Goal: Task Accomplishment & Management: Complete application form

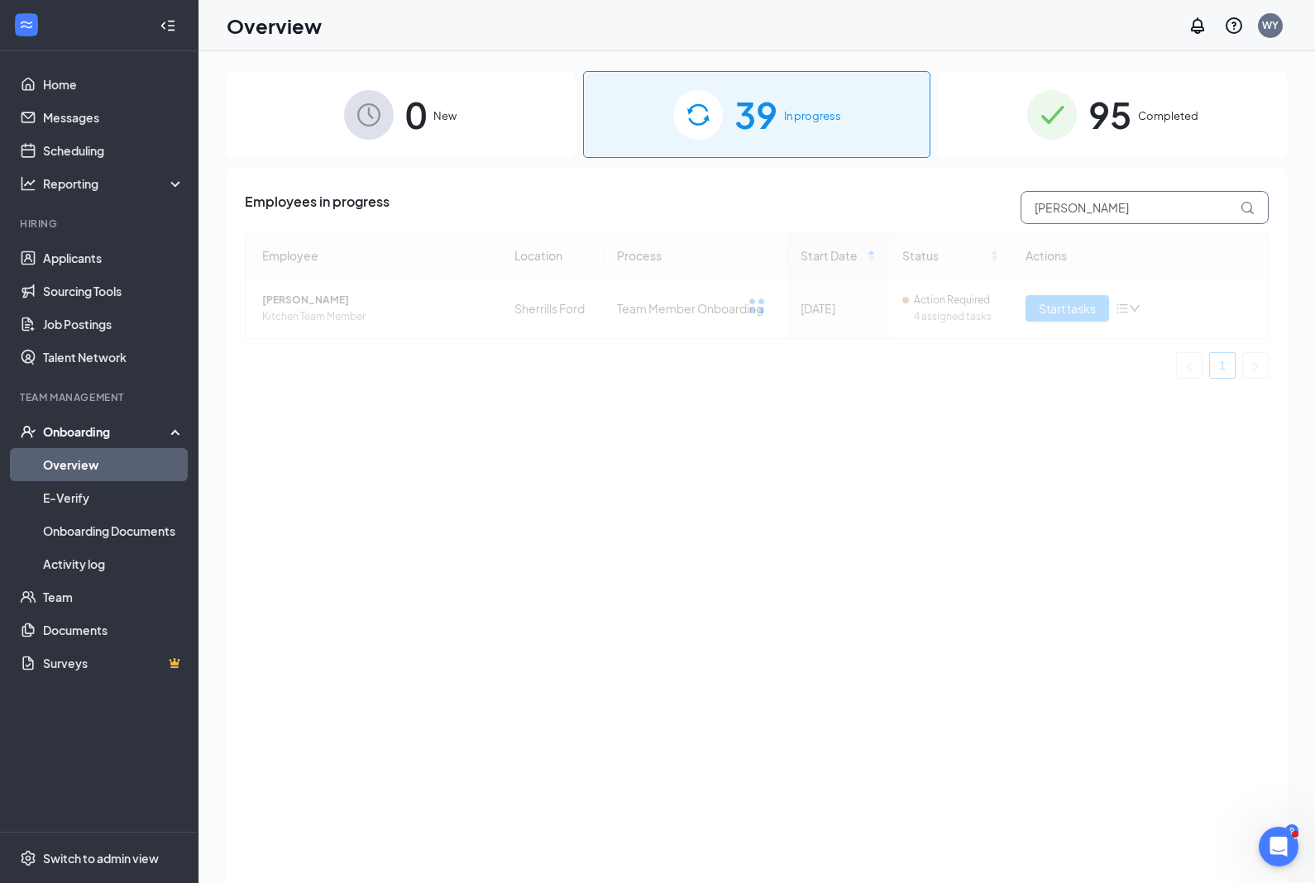
click at [1079, 222] on input "[PERSON_NAME]" at bounding box center [1144, 207] width 248 height 33
type input "[PERSON_NAME]"
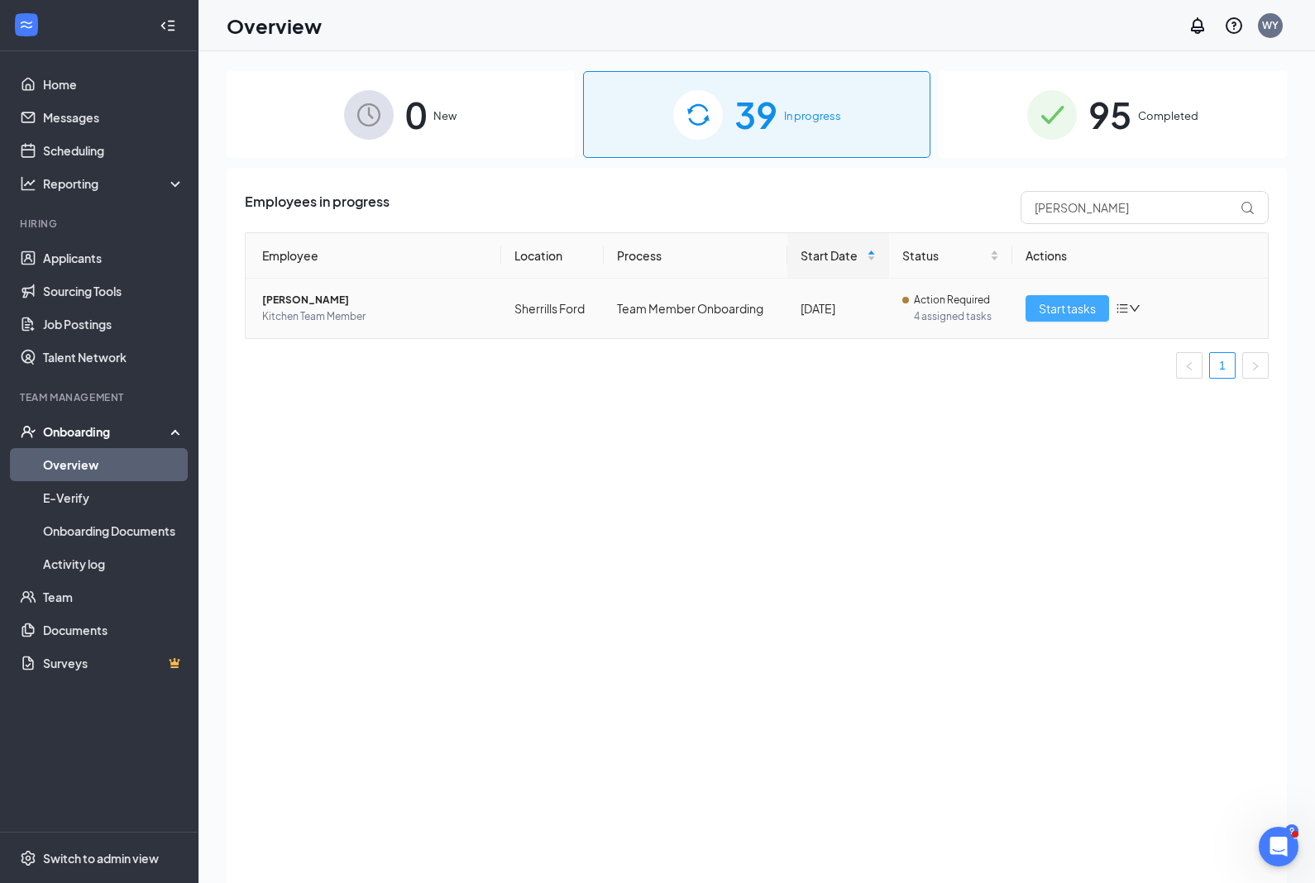
click at [1074, 302] on span "Start tasks" at bounding box center [1066, 308] width 57 height 18
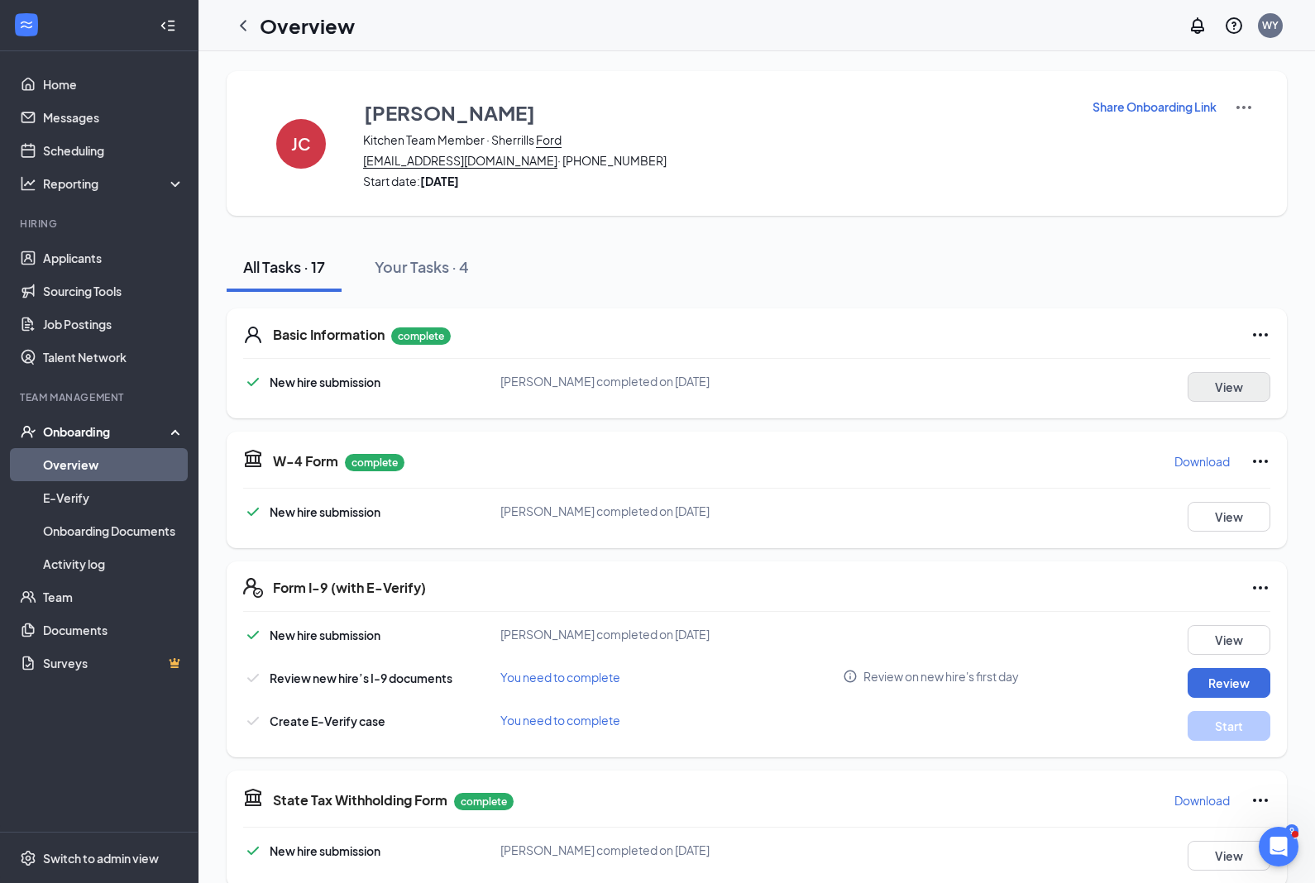
click at [1241, 389] on button "View" at bounding box center [1228, 387] width 83 height 30
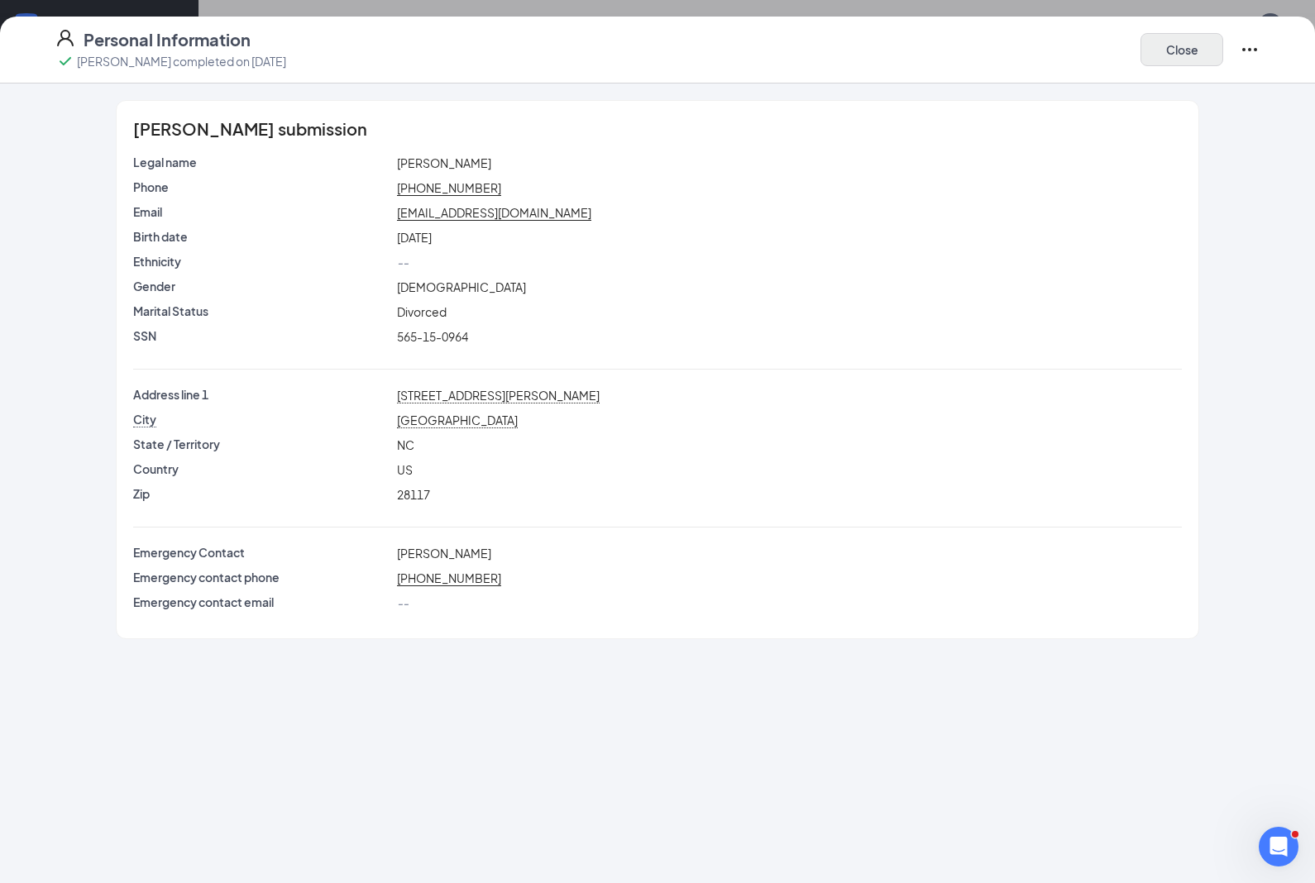
click at [1189, 64] on button "Close" at bounding box center [1181, 49] width 83 height 33
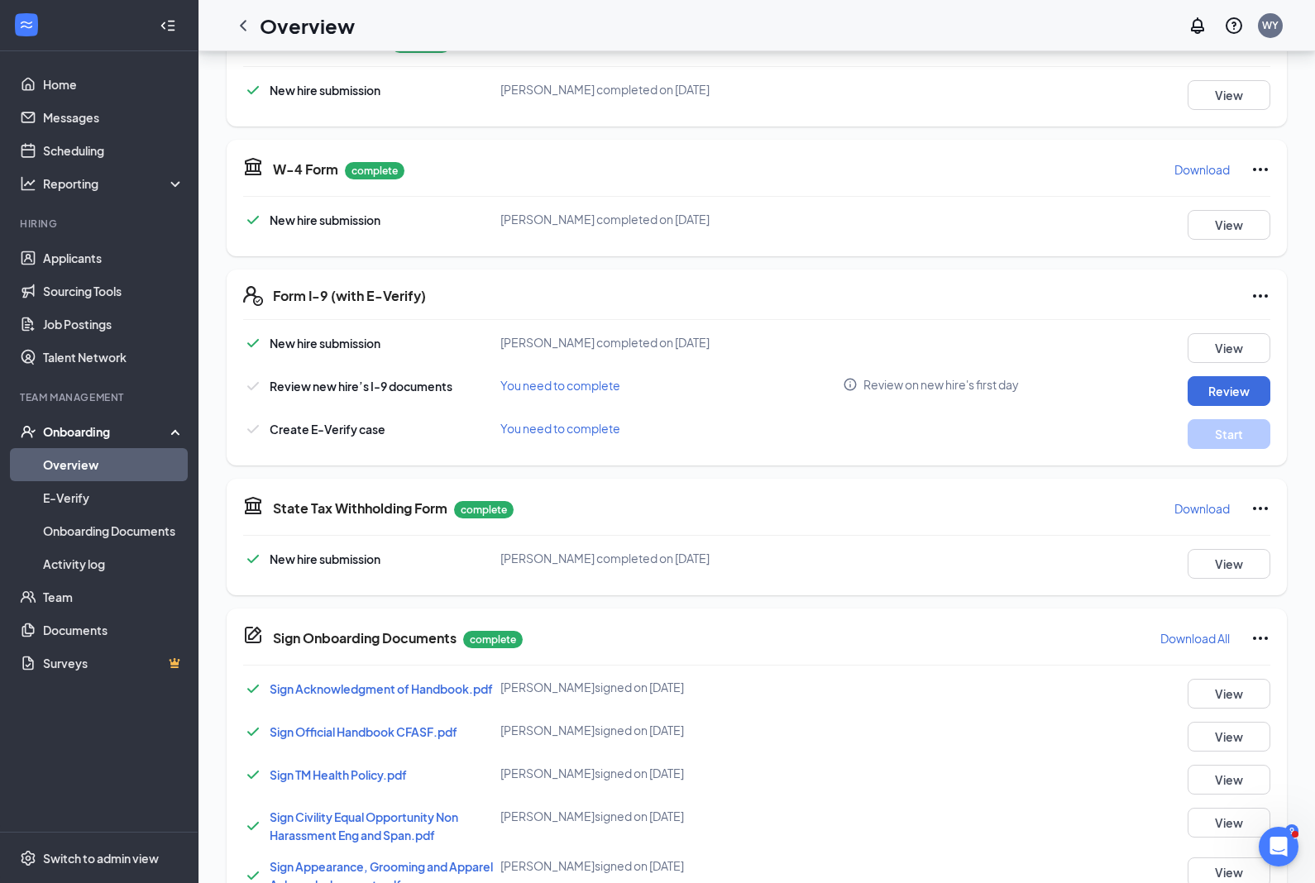
scroll to position [263, 0]
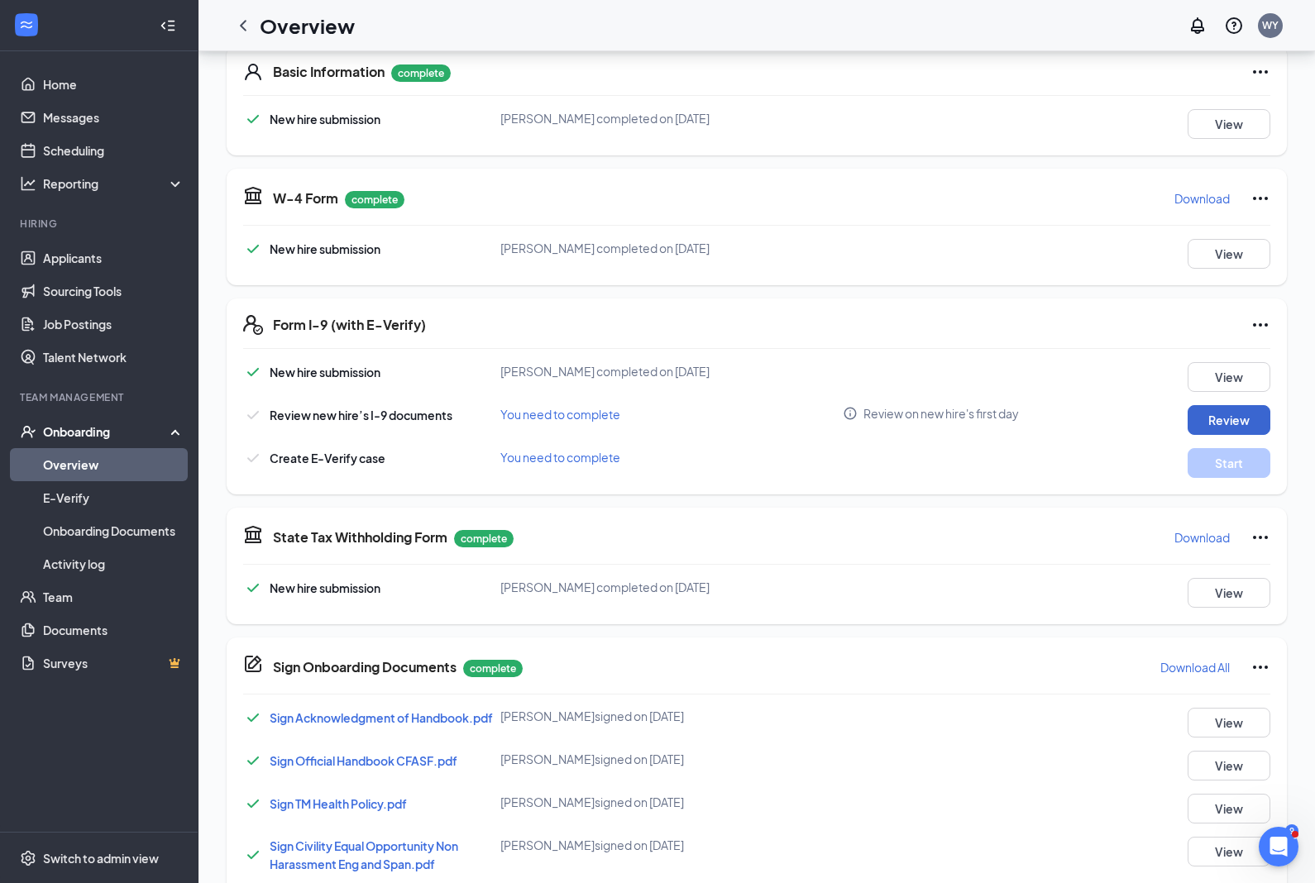
click at [1247, 426] on button "Review" at bounding box center [1228, 420] width 83 height 30
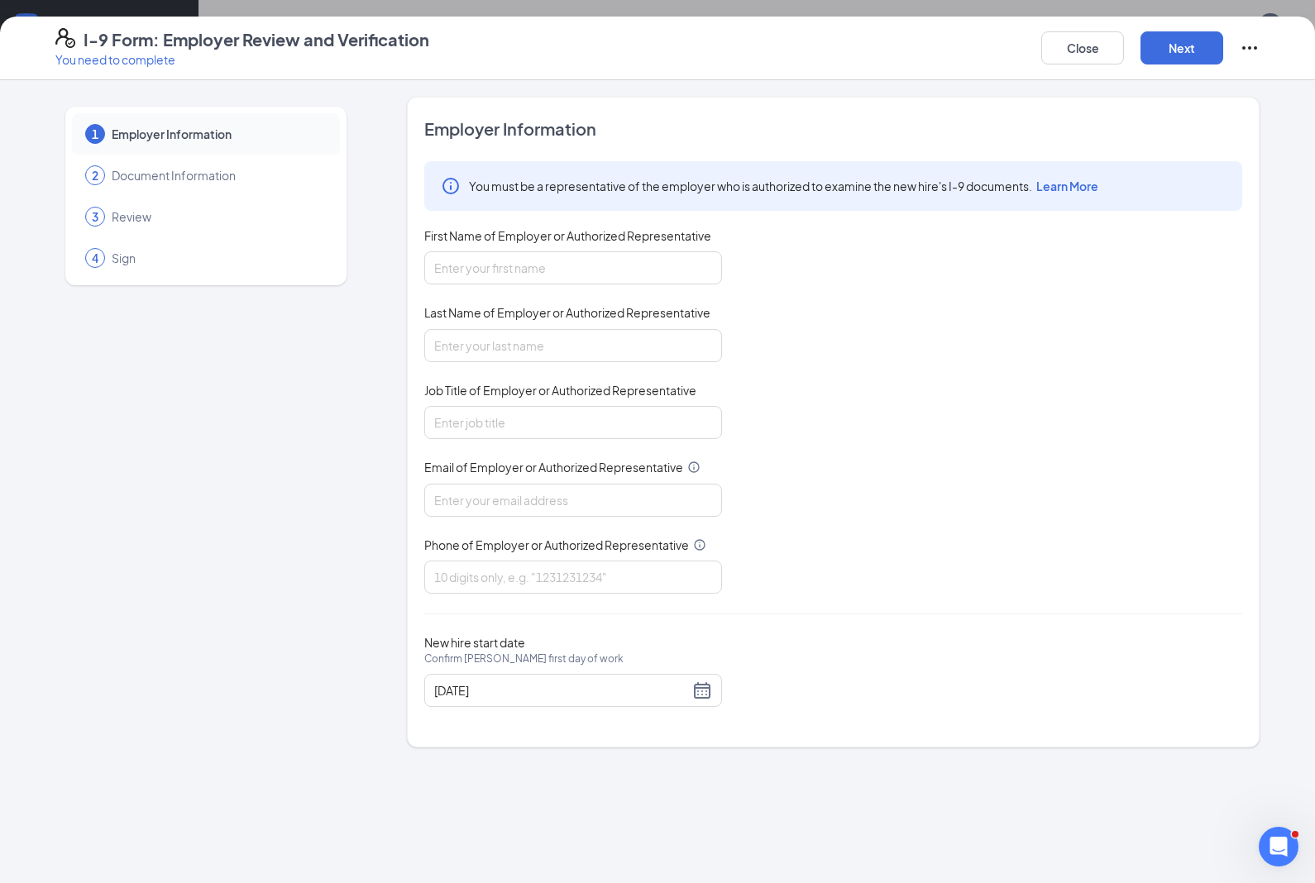
scroll to position [229, 0]
click at [557, 281] on input "First Name of Employer or Authorized Representative" at bounding box center [573, 267] width 298 height 33
type input "[PERSON_NAME]"
type input "Owner"
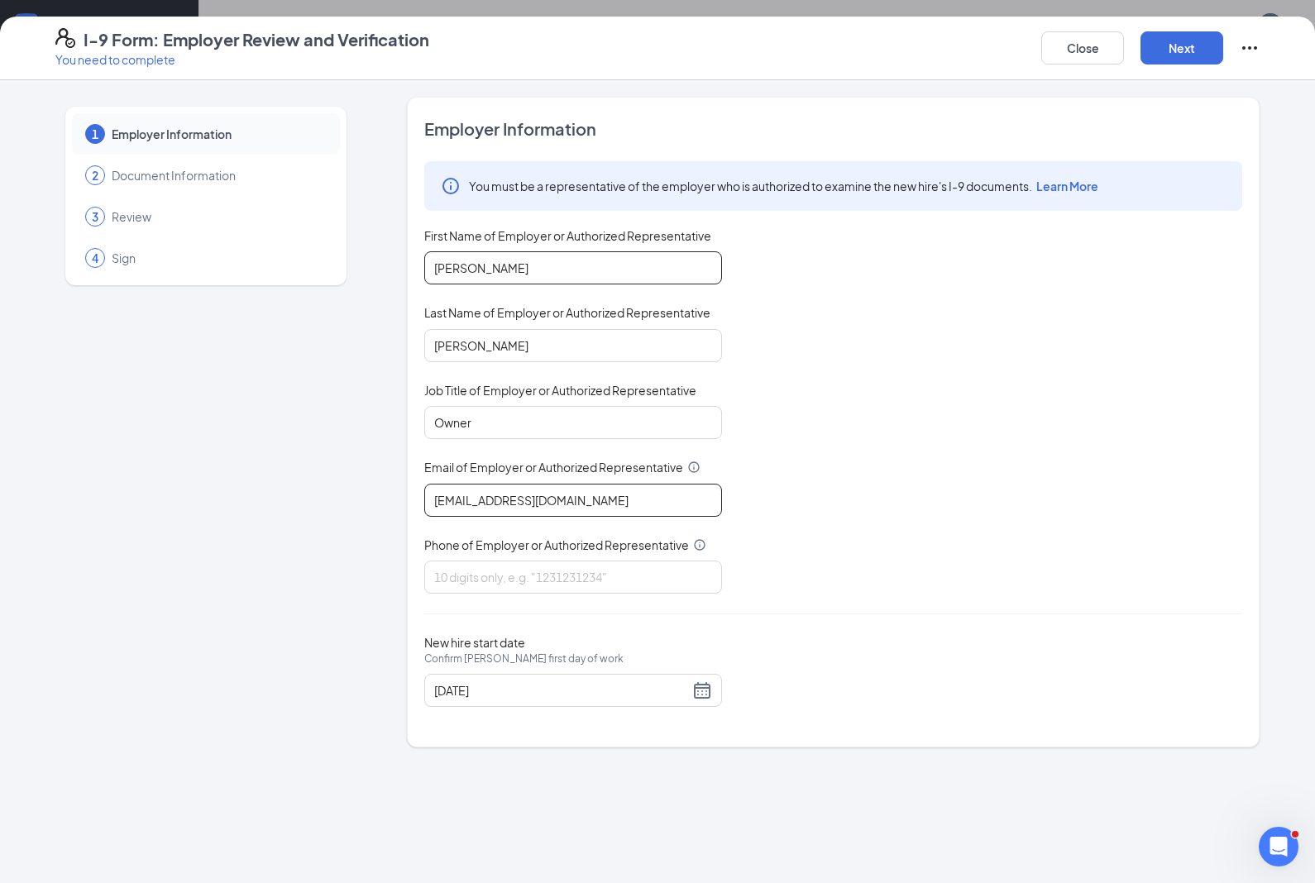
type input "[EMAIL_ADDRESS][DOMAIN_NAME]"
type input "7047755883"
click at [1188, 56] on button "Next" at bounding box center [1181, 47] width 83 height 33
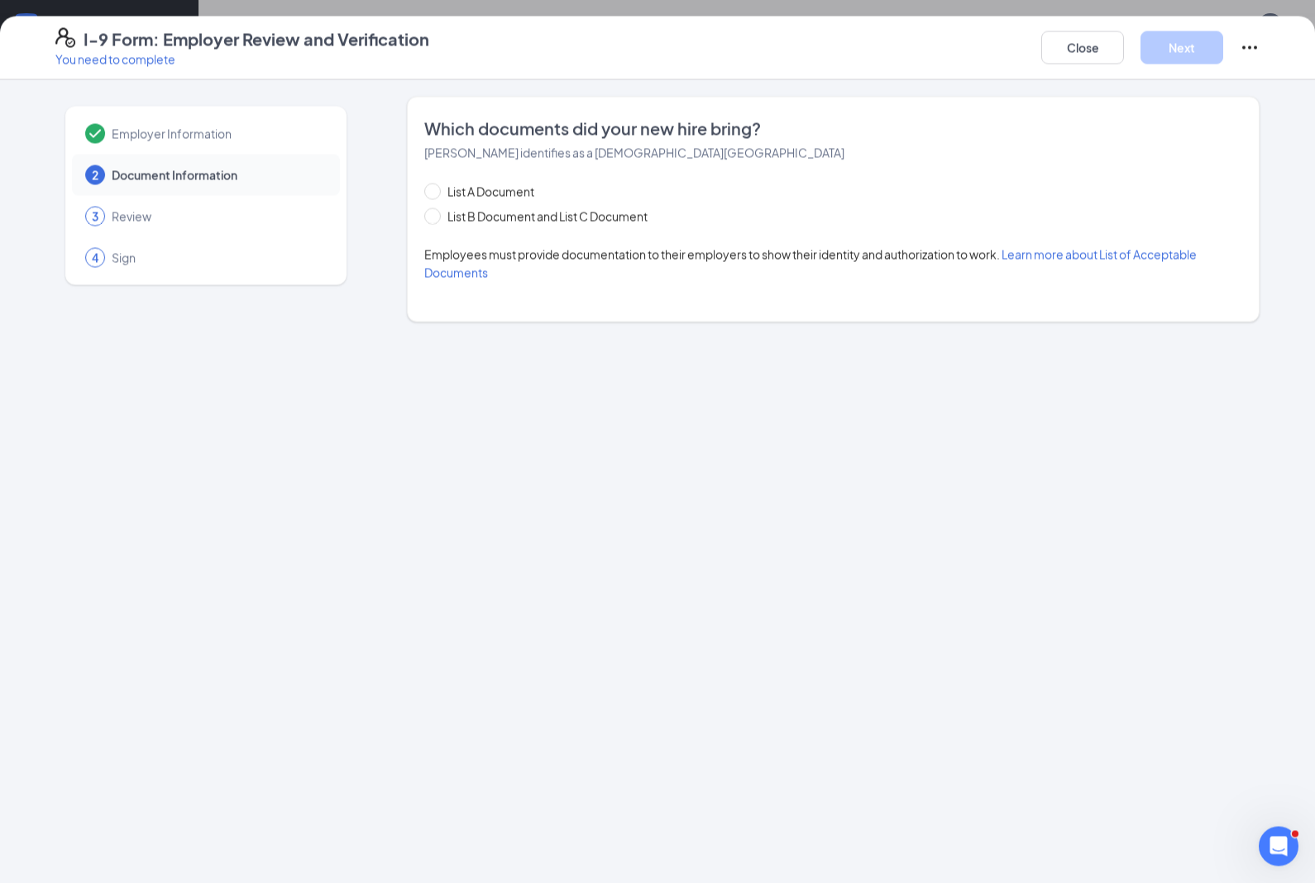
scroll to position [230, 0]
click at [507, 188] on span "List A Document" at bounding box center [491, 192] width 100 height 18
click at [436, 188] on input "List A Document" at bounding box center [430, 190] width 12 height 12
radio input "true"
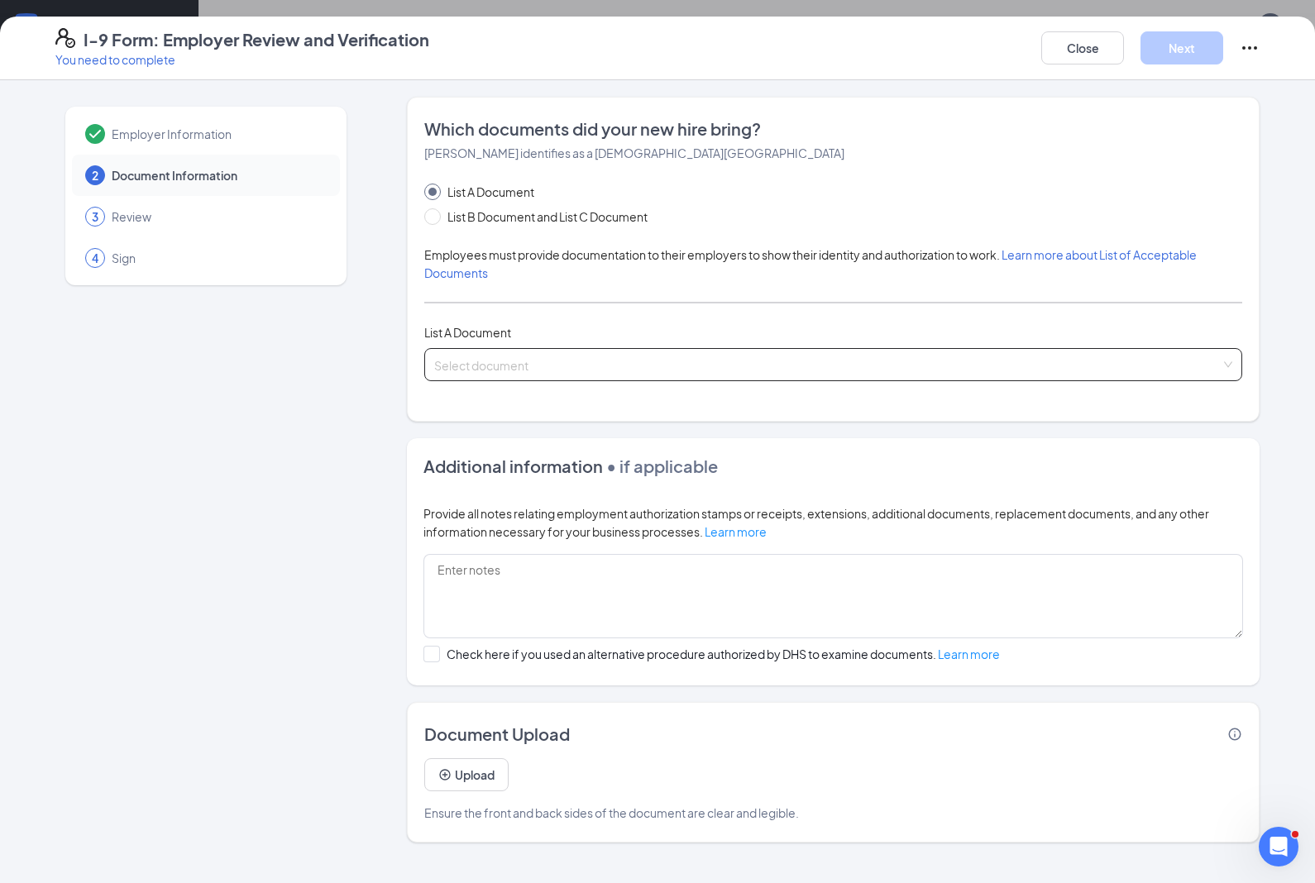
click at [675, 356] on input "search" at bounding box center [827, 361] width 786 height 25
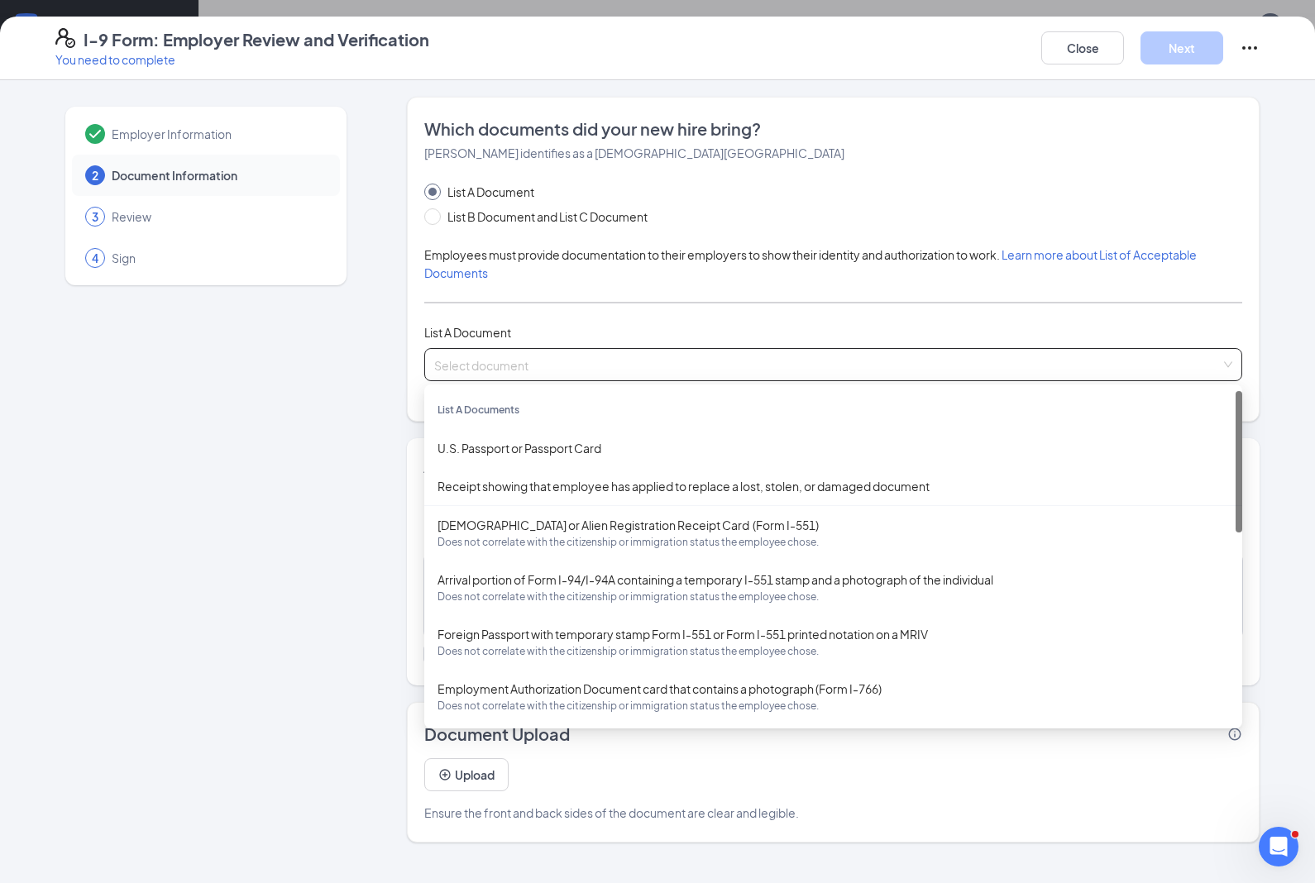
click at [585, 463] on div "U.S. Passport or Passport Card" at bounding box center [833, 448] width 818 height 38
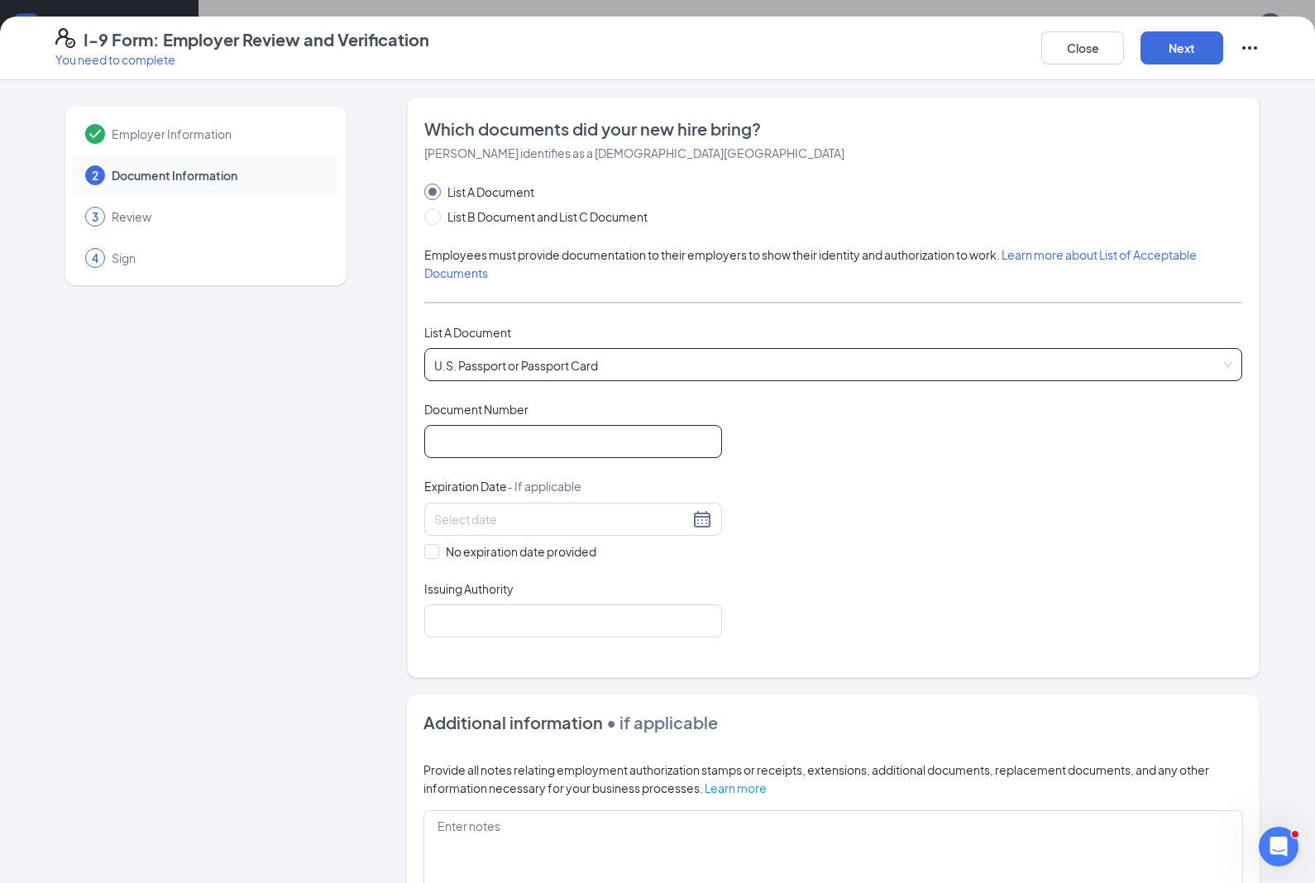
click at [647, 441] on input "Document Number" at bounding box center [573, 441] width 298 height 33
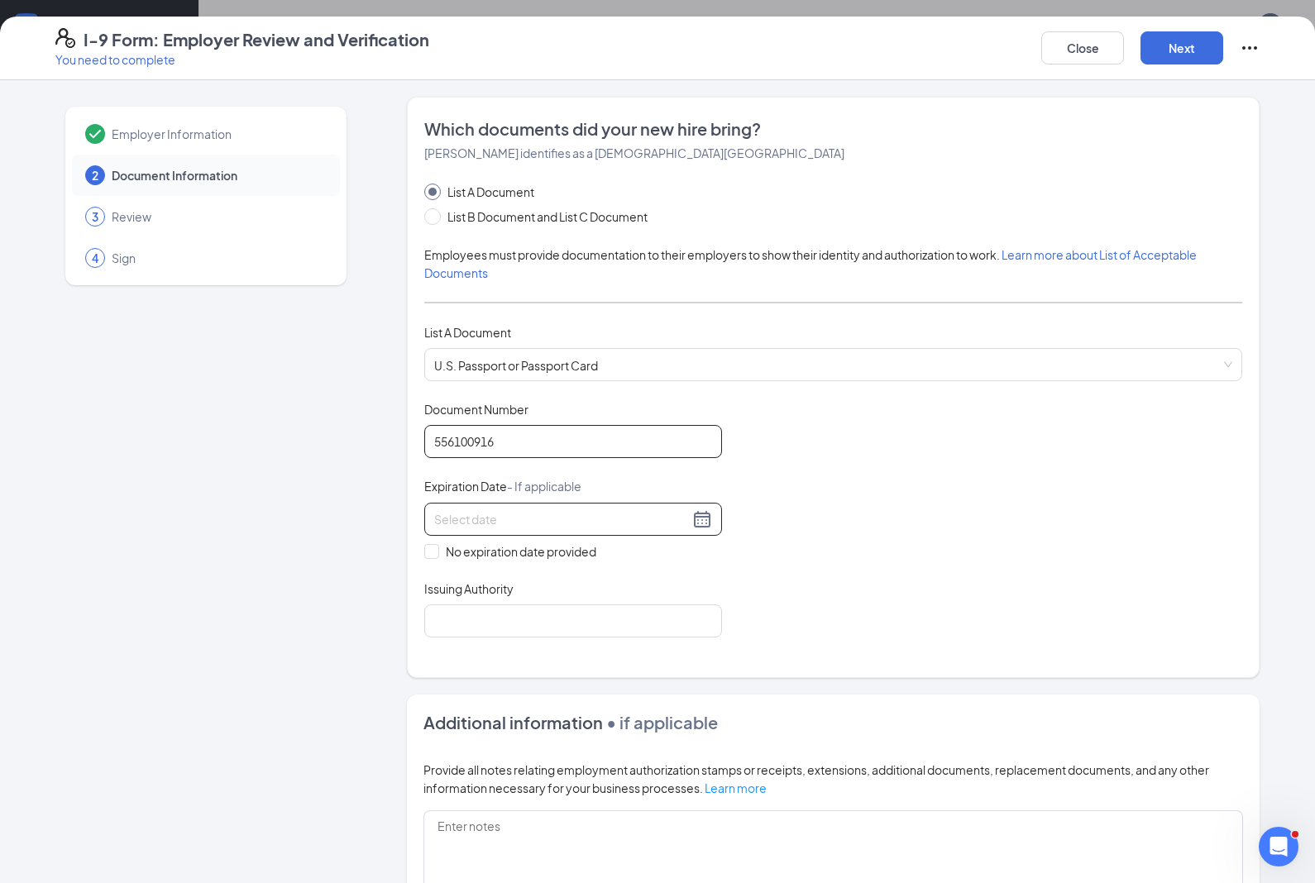
type input "556100916"
click at [602, 517] on input at bounding box center [561, 519] width 255 height 18
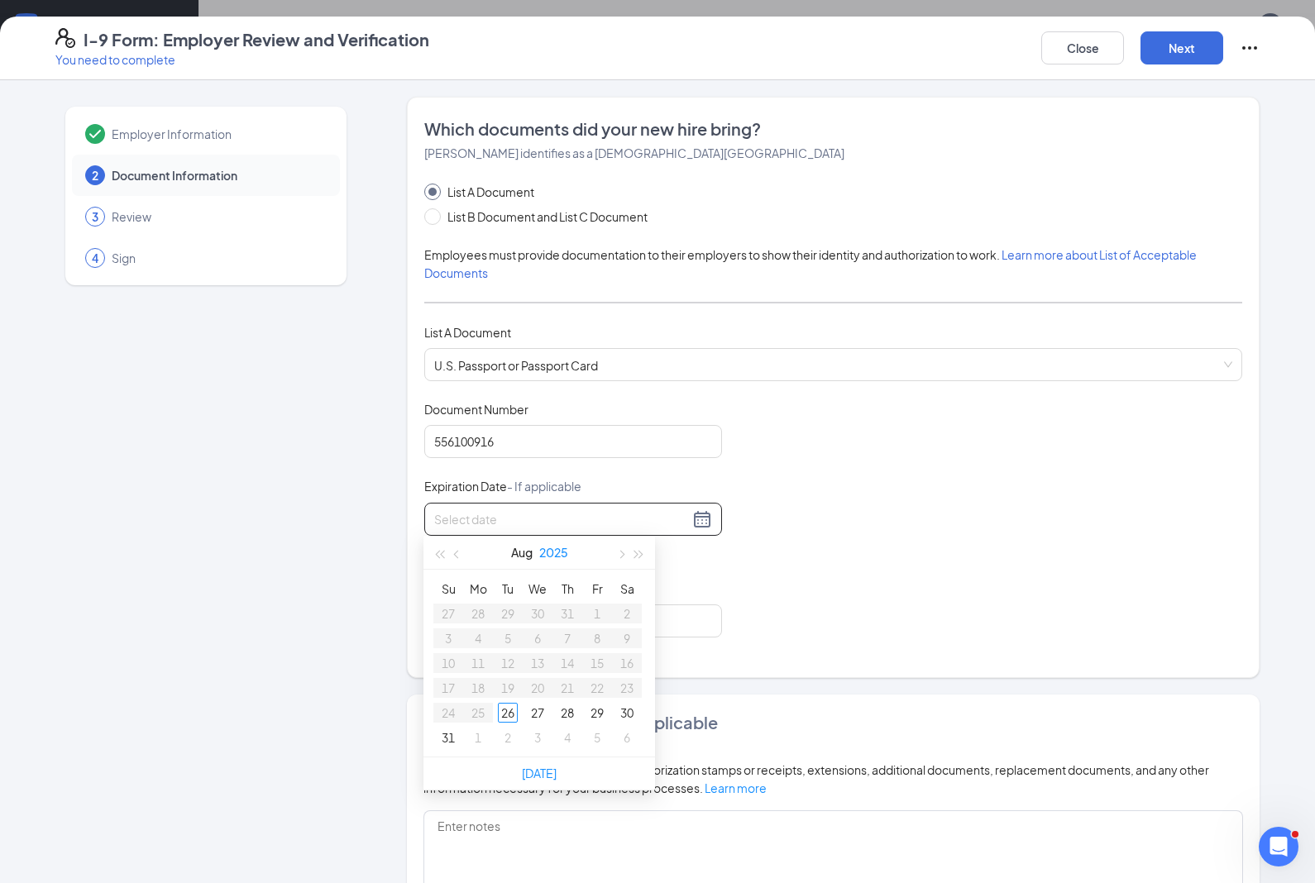
click at [549, 549] on button "2025" at bounding box center [553, 552] width 29 height 33
type input "[DATE]"
click at [625, 709] on div "2027" at bounding box center [612, 706] width 50 height 20
click at [524, 556] on button "Aug" at bounding box center [521, 552] width 21 height 33
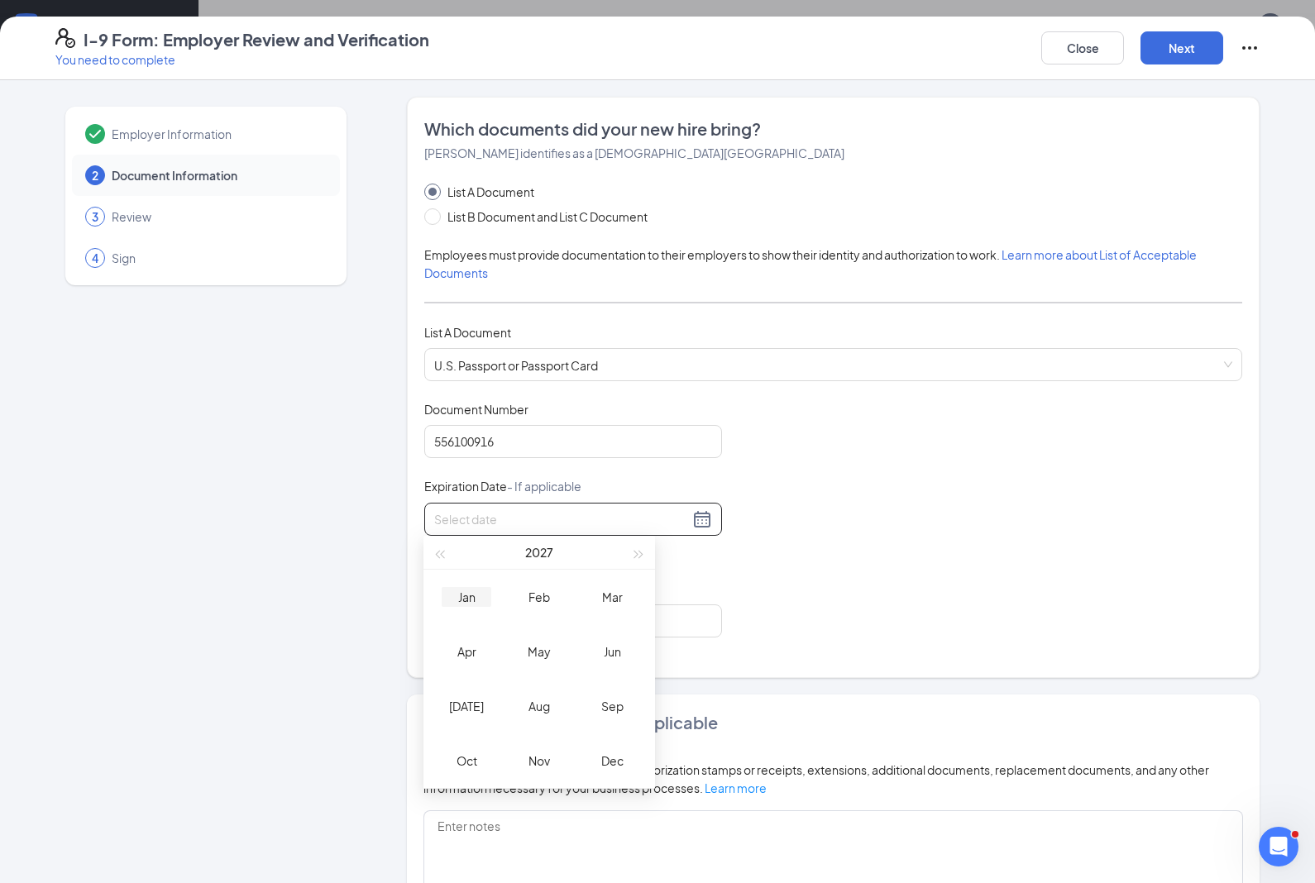
type input "[DATE]"
click at [465, 605] on div "Jan" at bounding box center [466, 597] width 50 height 20
type input "[DATE]"
click at [489, 694] on td "18" at bounding box center [478, 687] width 30 height 25
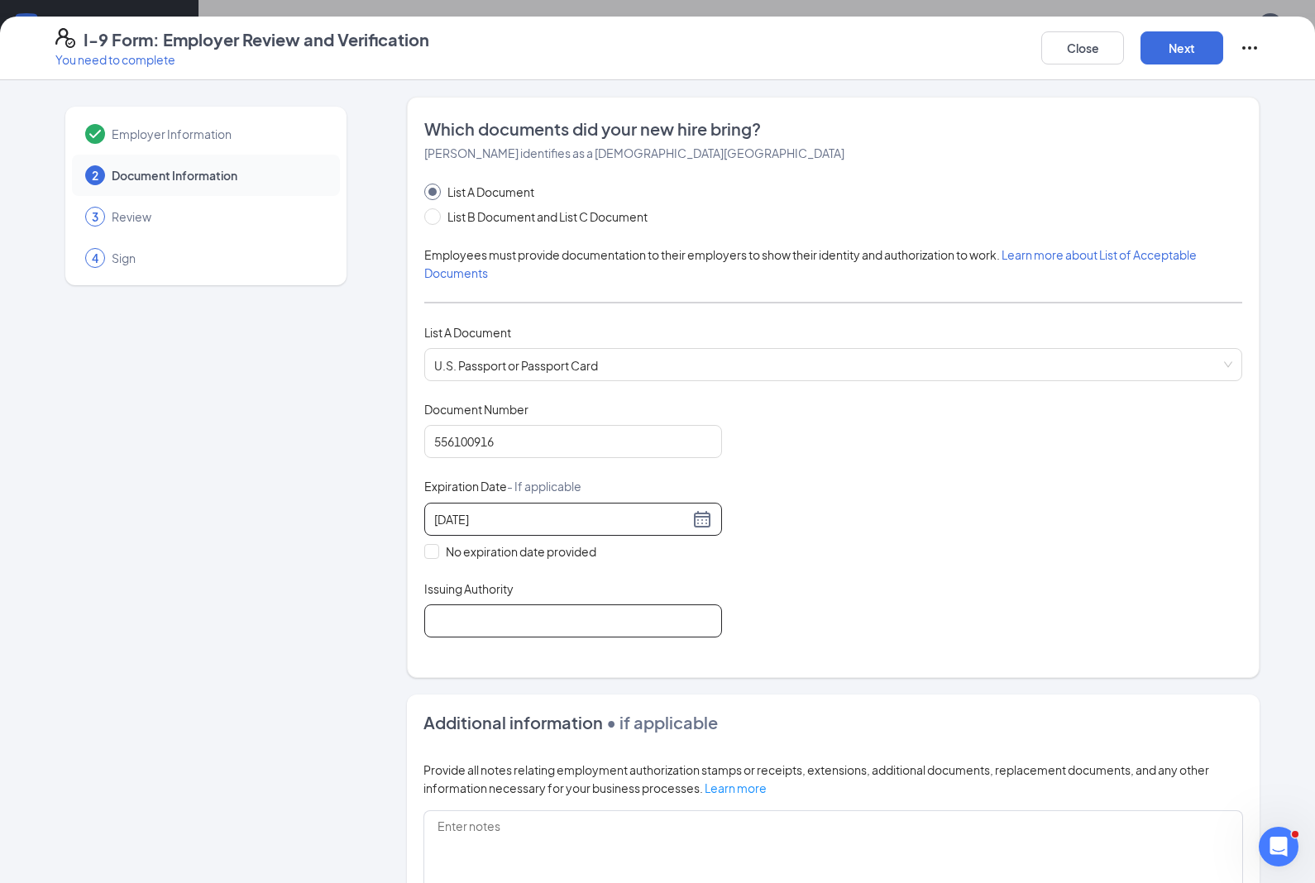
click at [483, 619] on input "Issuing Authority" at bounding box center [573, 620] width 298 height 33
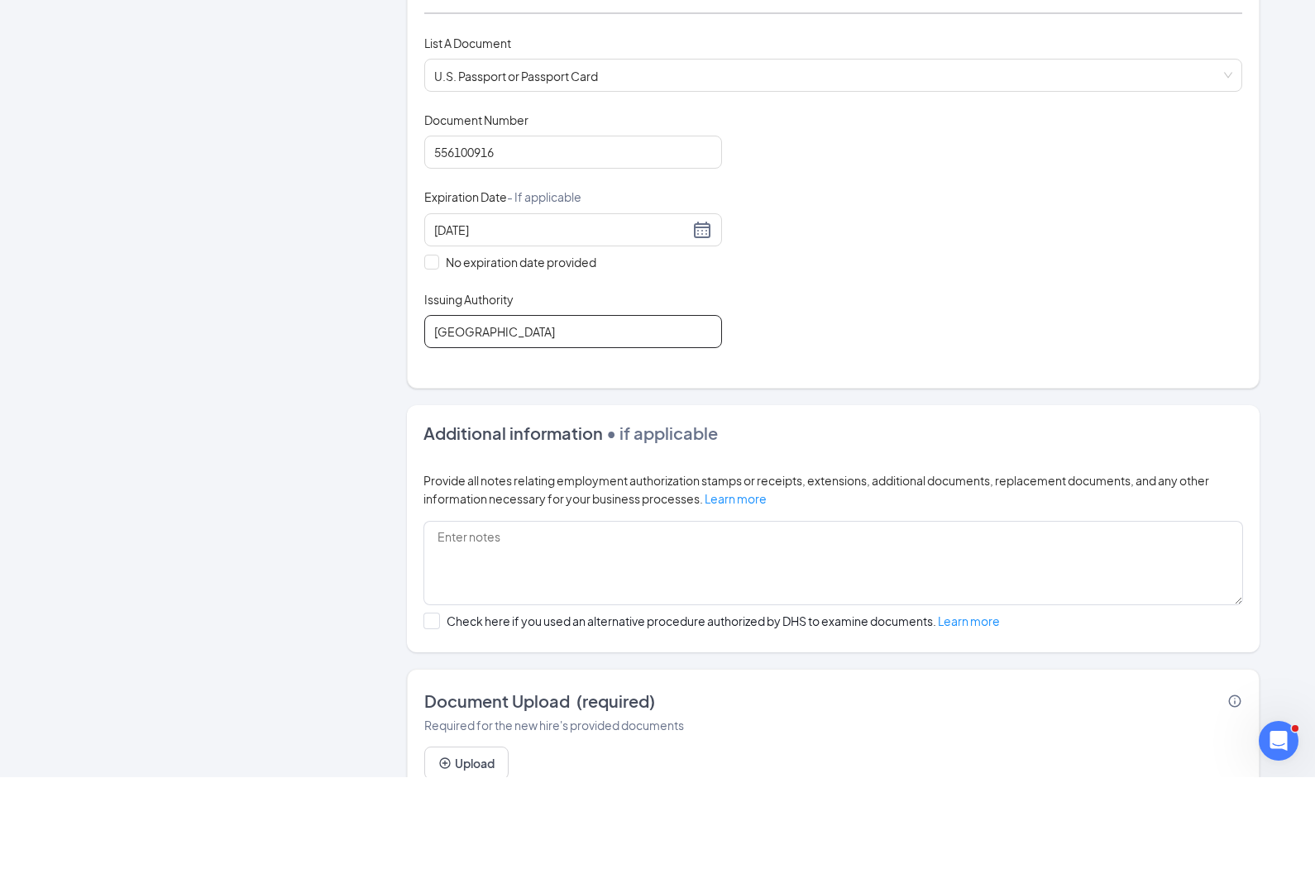
scroll to position [517, 0]
type input "[GEOGRAPHIC_DATA]"
click at [451, 862] on icon "PlusCircle" at bounding box center [444, 868] width 13 height 13
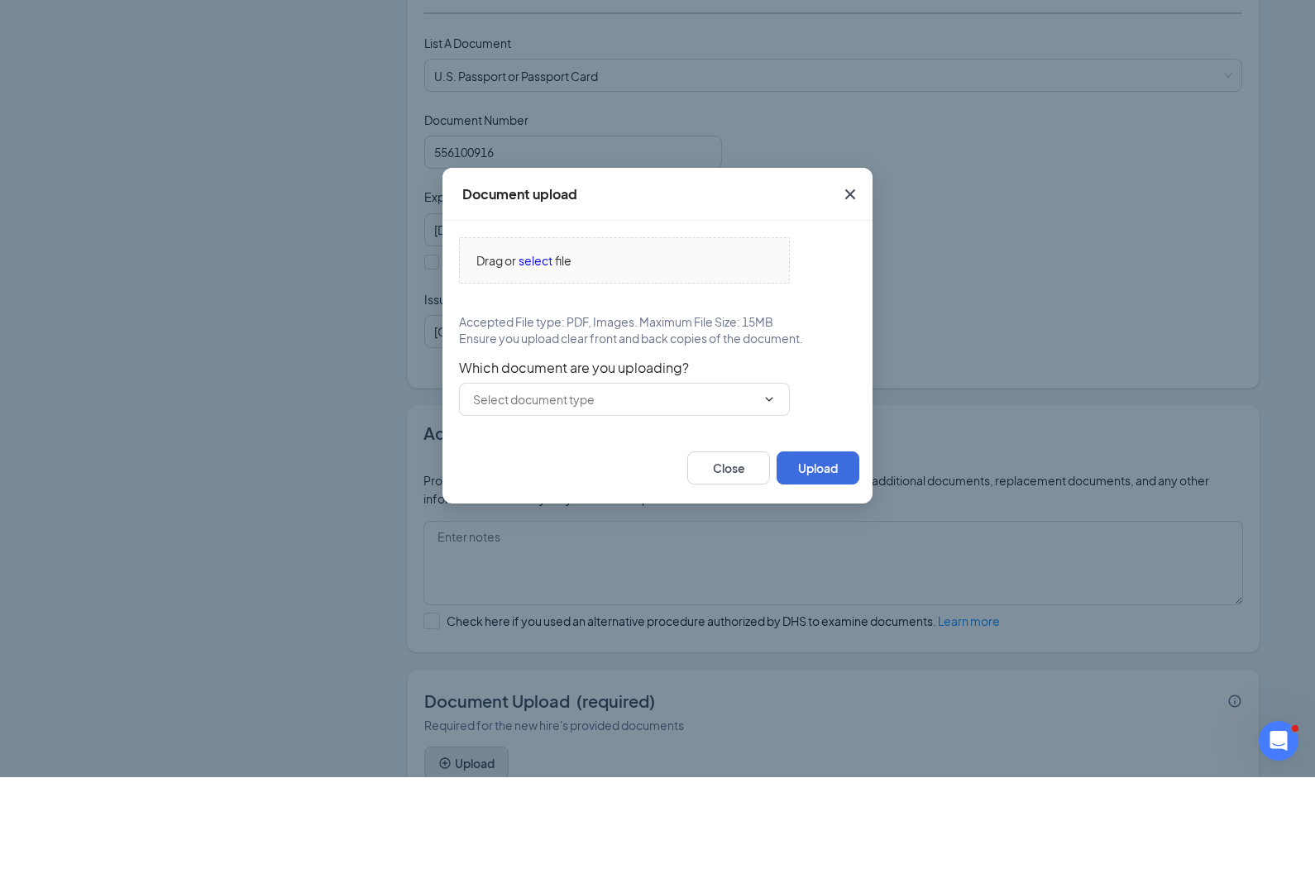
scroll to position [623, 0]
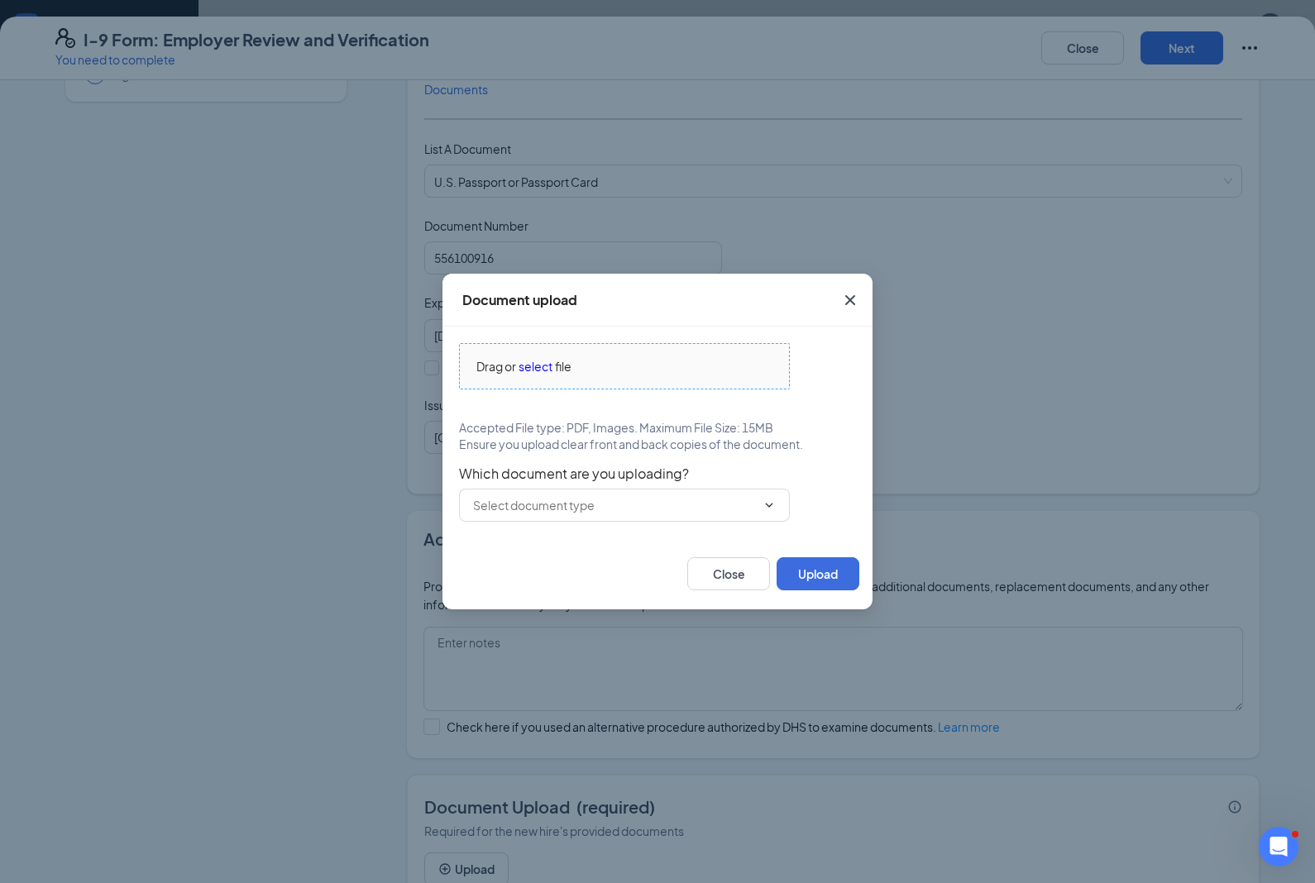
click at [546, 375] on span "select" at bounding box center [535, 366] width 34 height 18
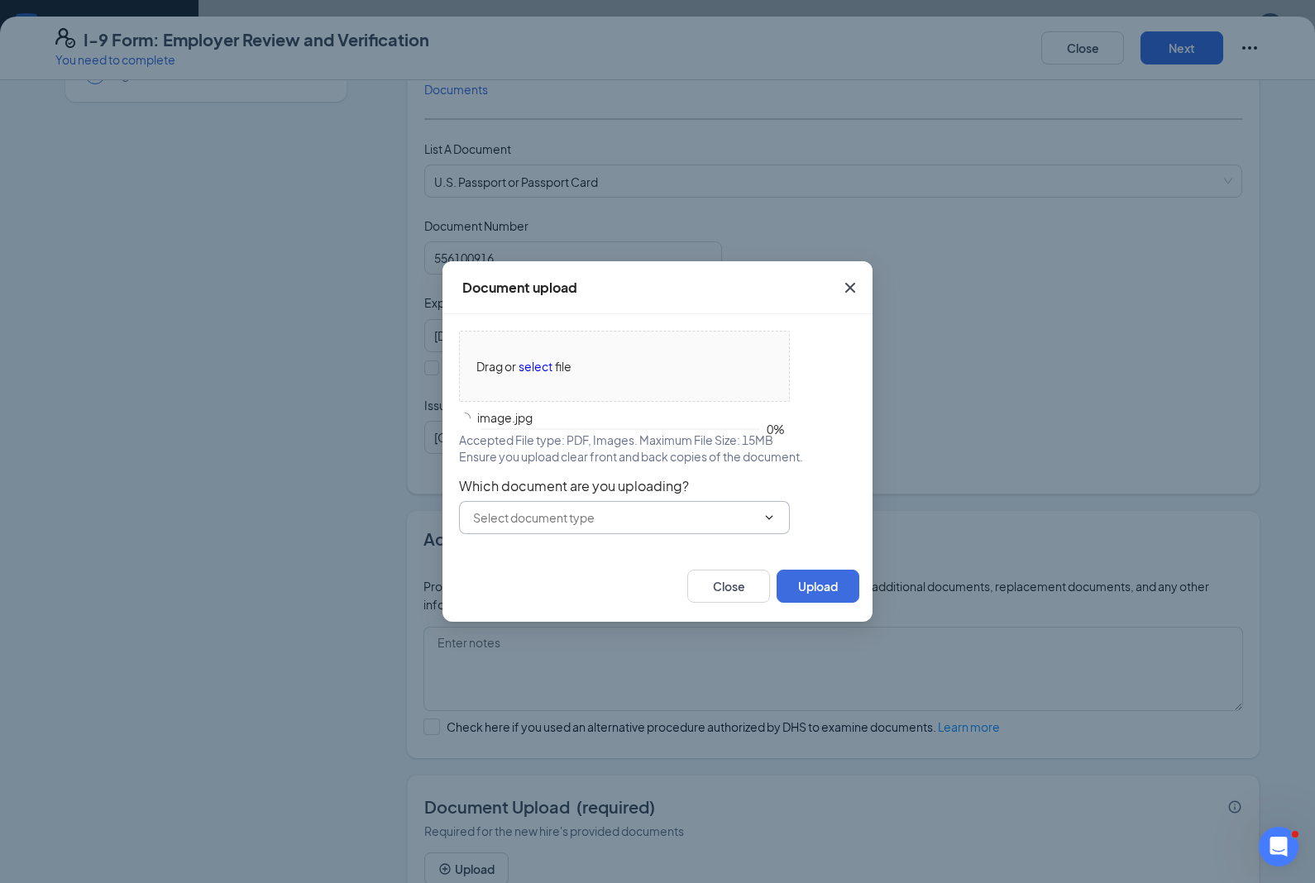
click at [774, 534] on span at bounding box center [624, 517] width 331 height 33
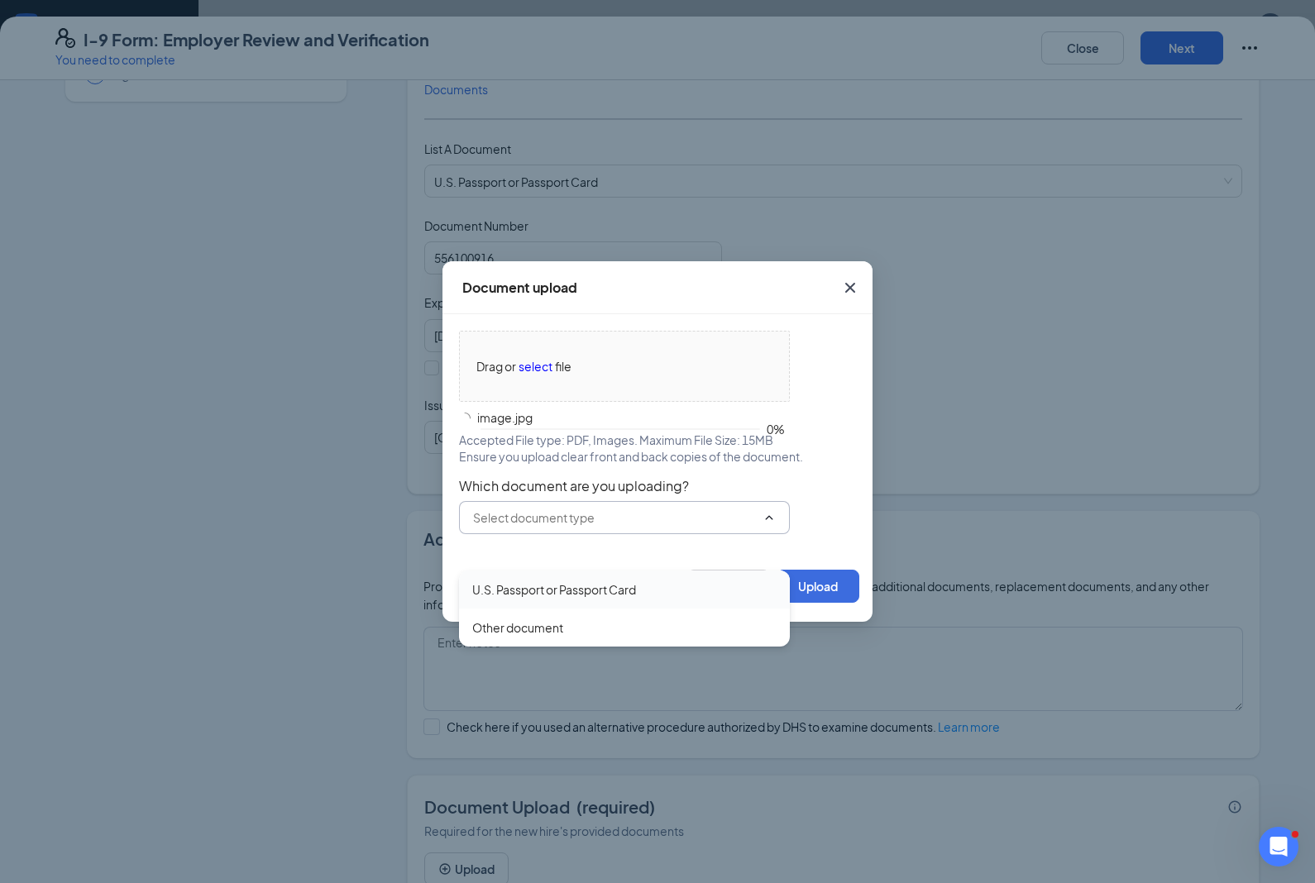
click at [657, 585] on div "U.S. Passport or Passport Card" at bounding box center [624, 589] width 304 height 18
type input "U.S. Passport or Passport Card"
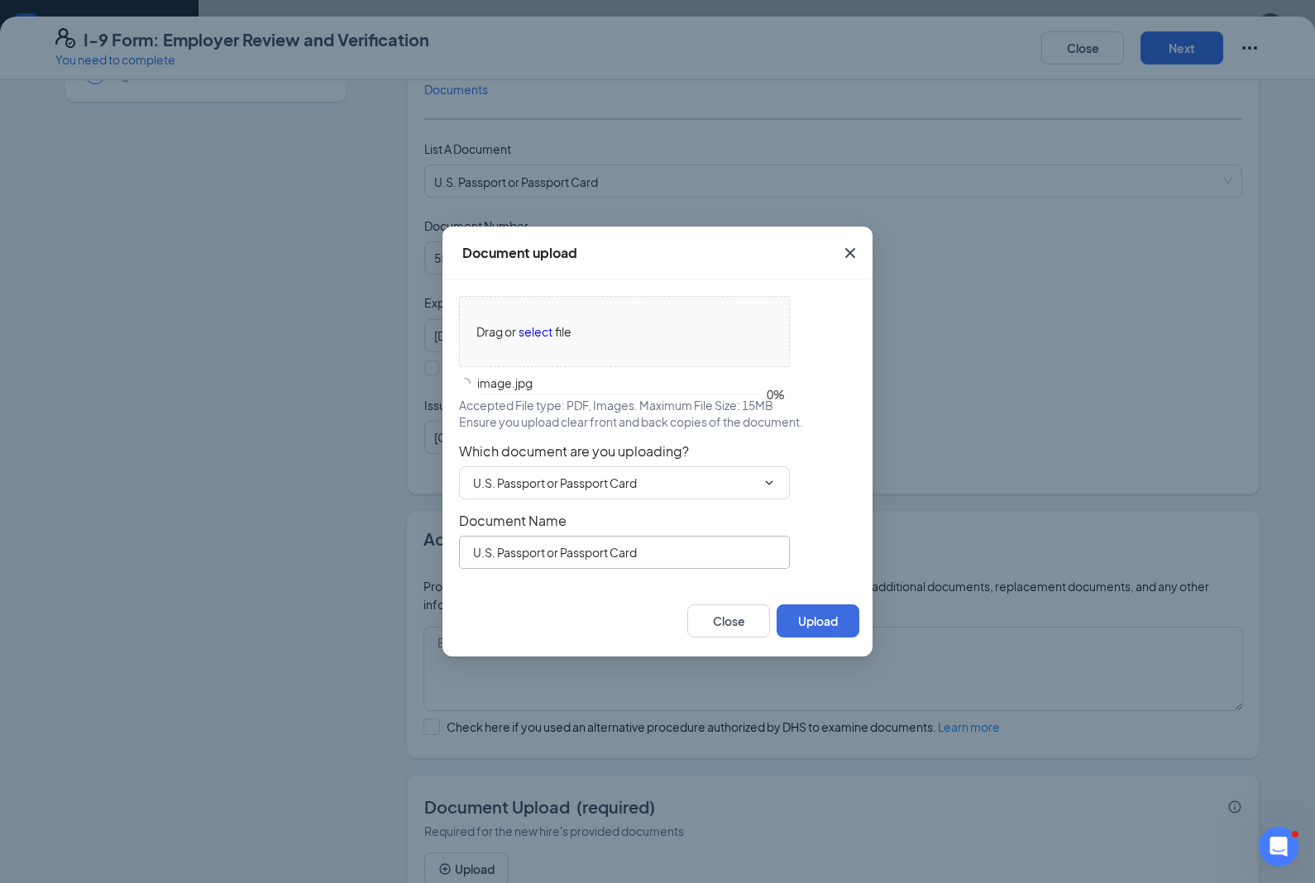
click at [713, 569] on input "U.S. Passport or Passport Card" at bounding box center [624, 552] width 331 height 33
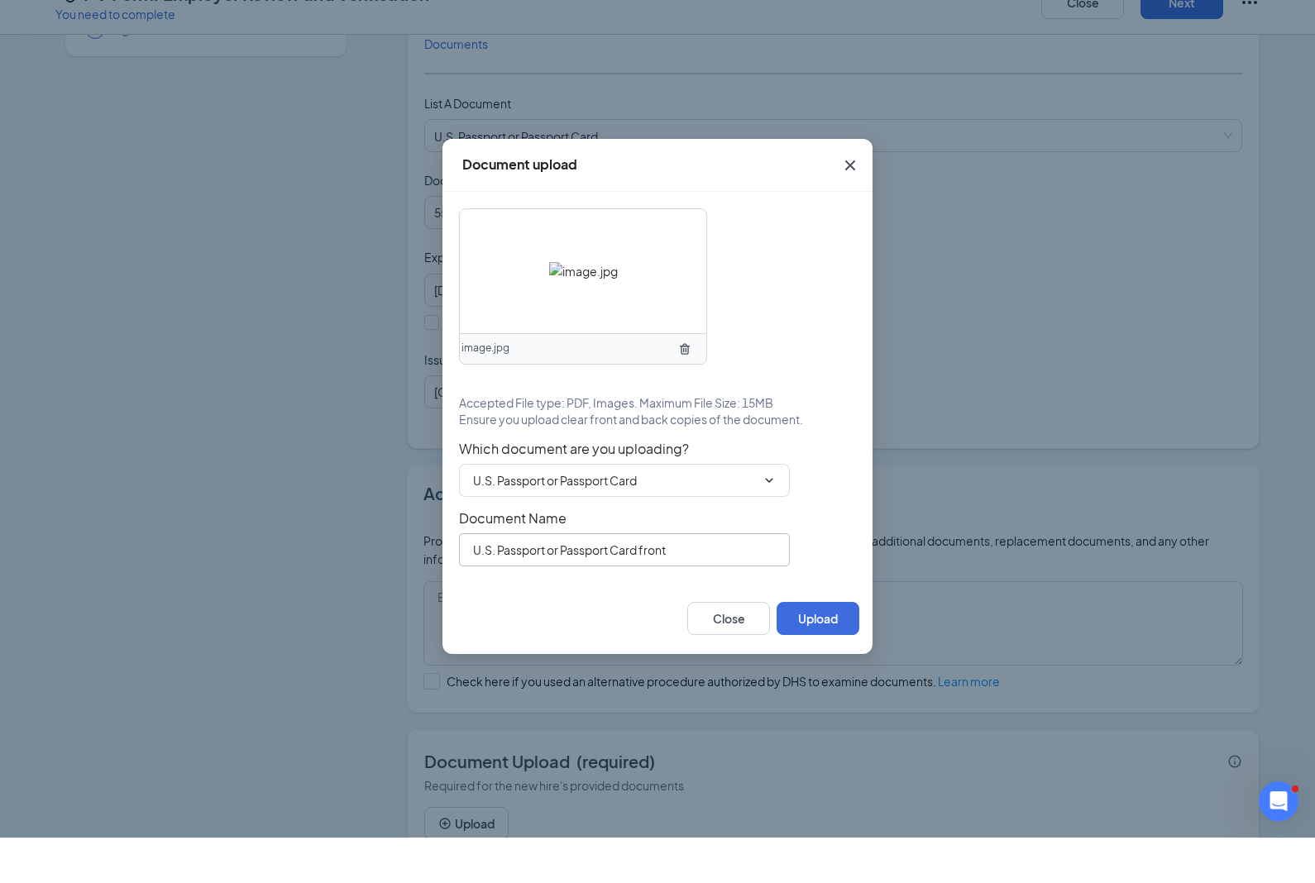
scroll to position [704, 0]
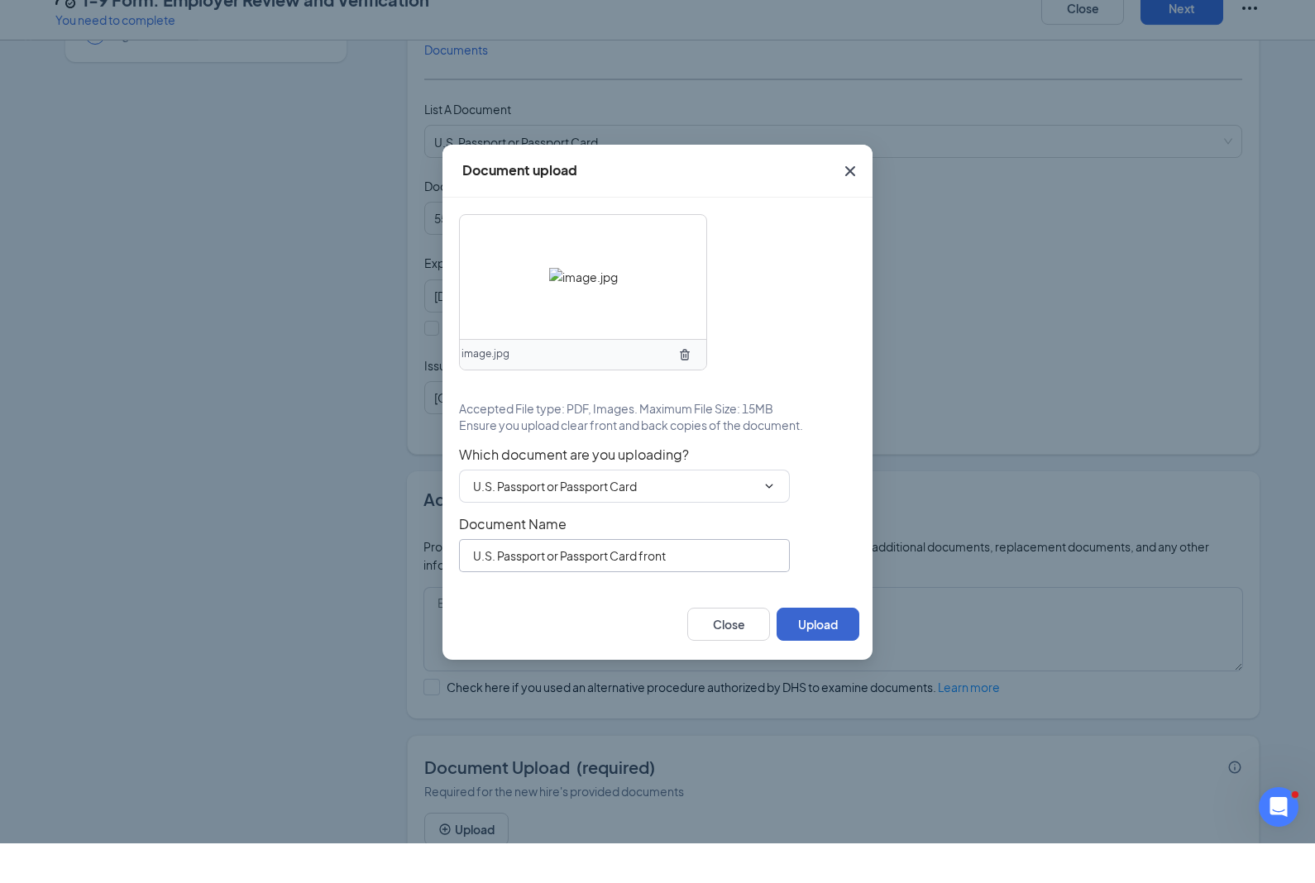
type input "U.S. Passport or Passport Card front"
click at [820, 647] on button "Upload" at bounding box center [817, 663] width 83 height 33
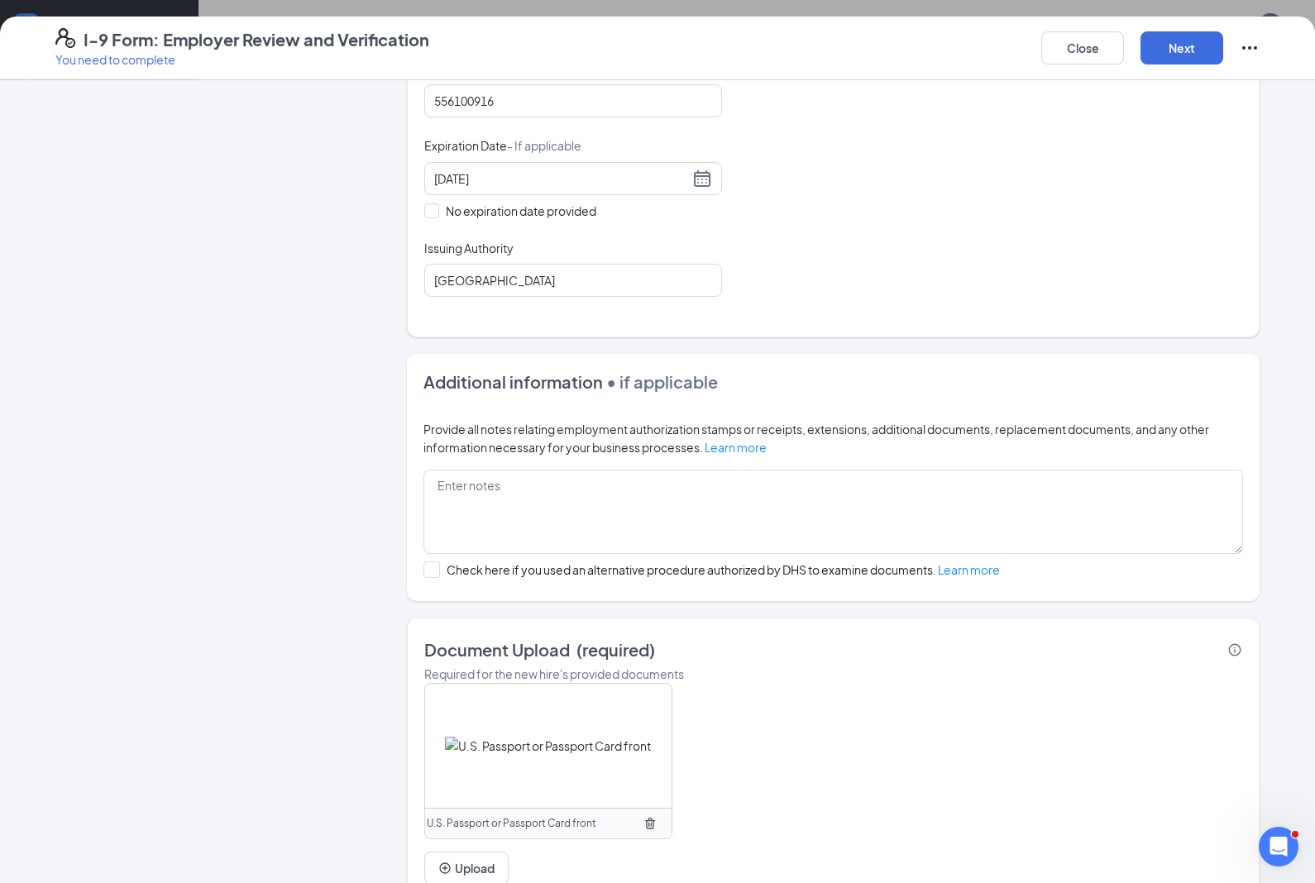
scroll to position [340, 0]
click at [476, 864] on button "Upload" at bounding box center [466, 868] width 84 height 33
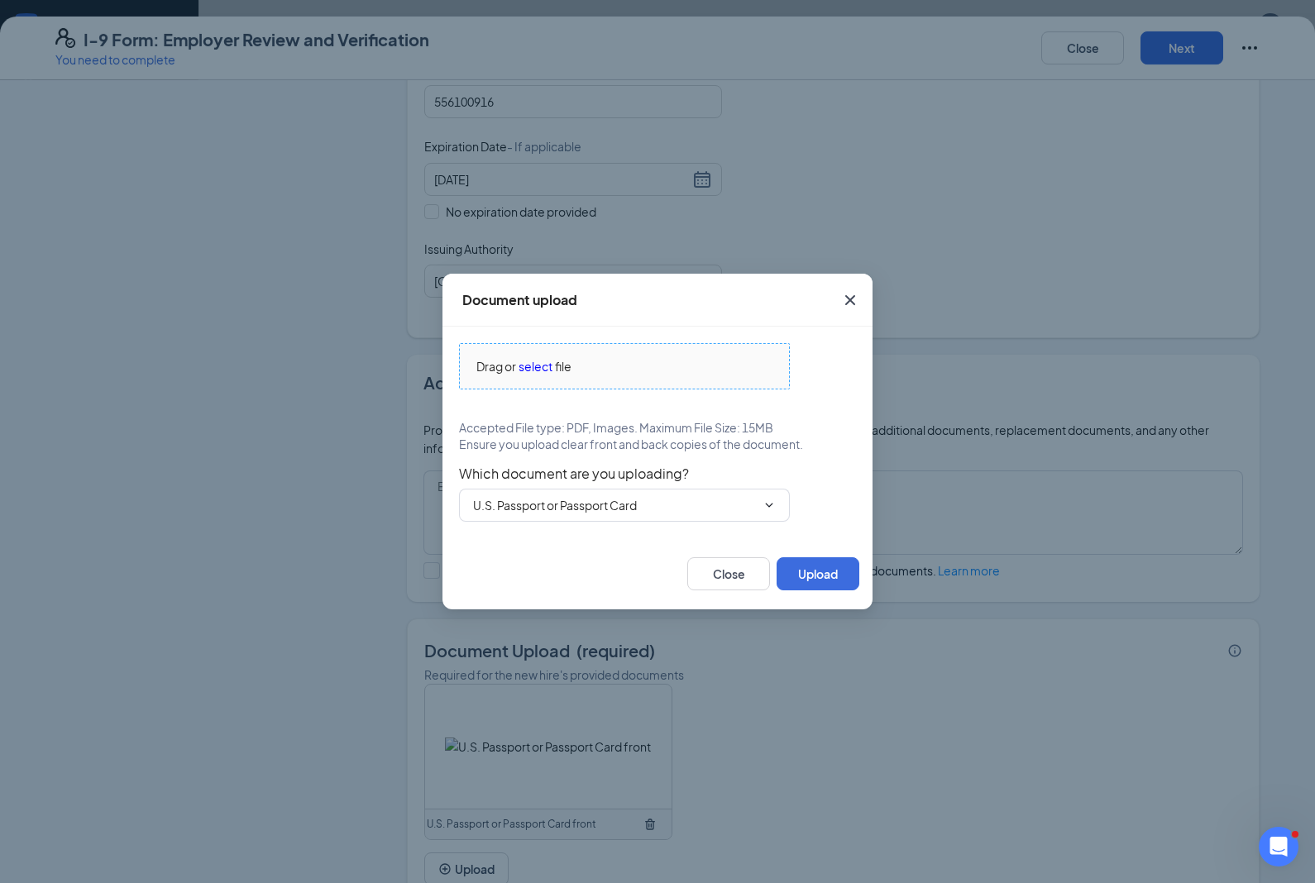
click at [544, 375] on span "select" at bounding box center [535, 366] width 34 height 18
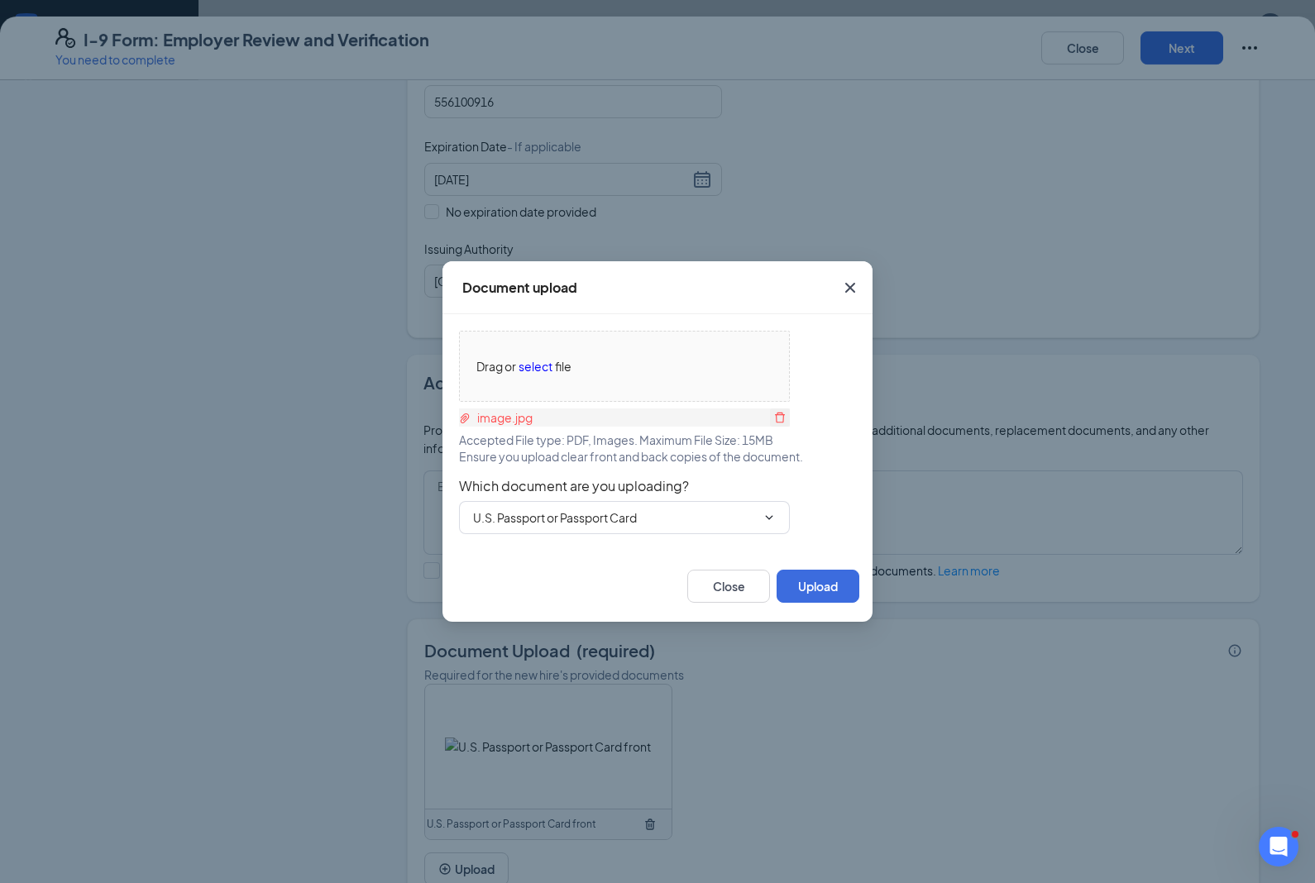
click at [784, 423] on icon "delete" at bounding box center [780, 418] width 12 height 12
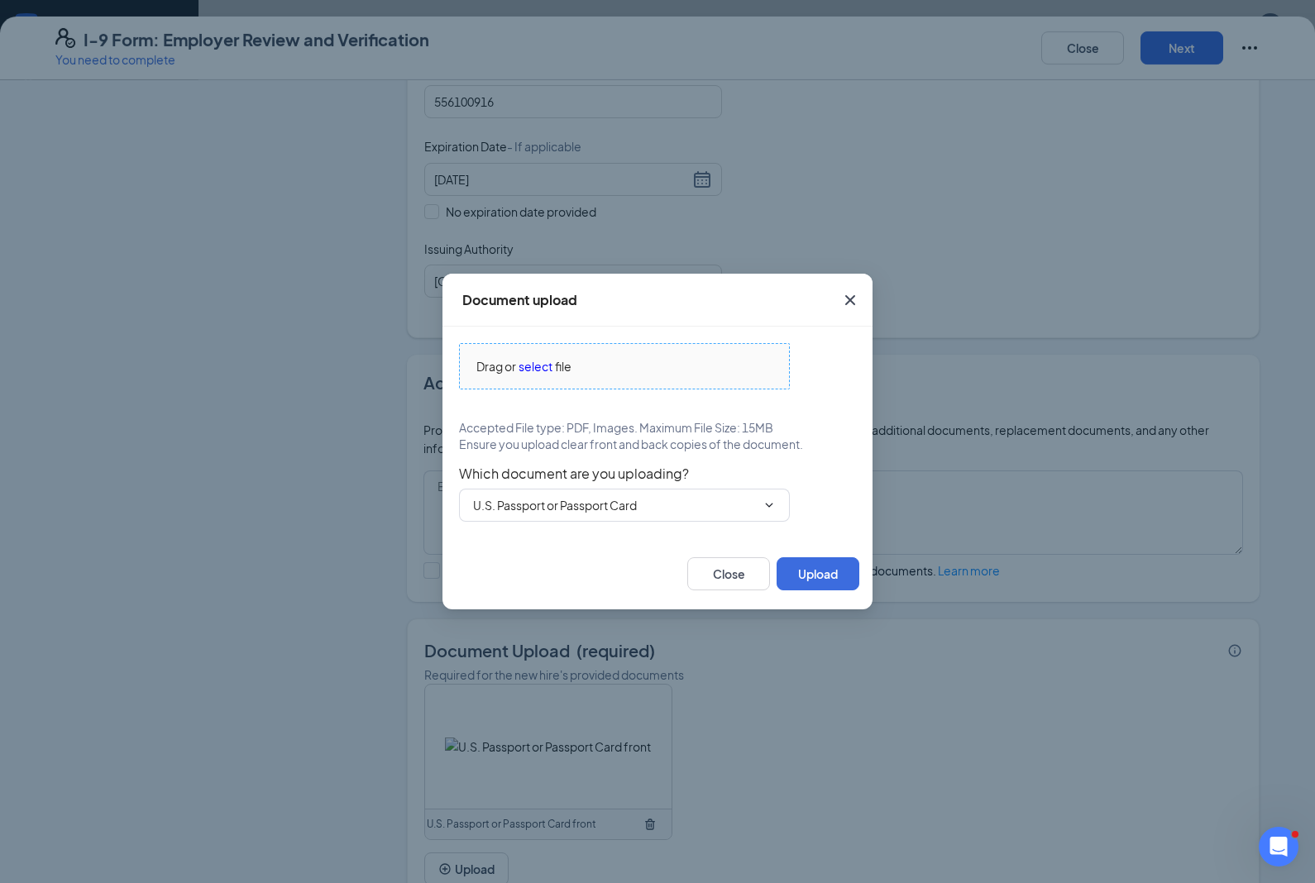
click at [542, 375] on span "select" at bounding box center [535, 366] width 34 height 18
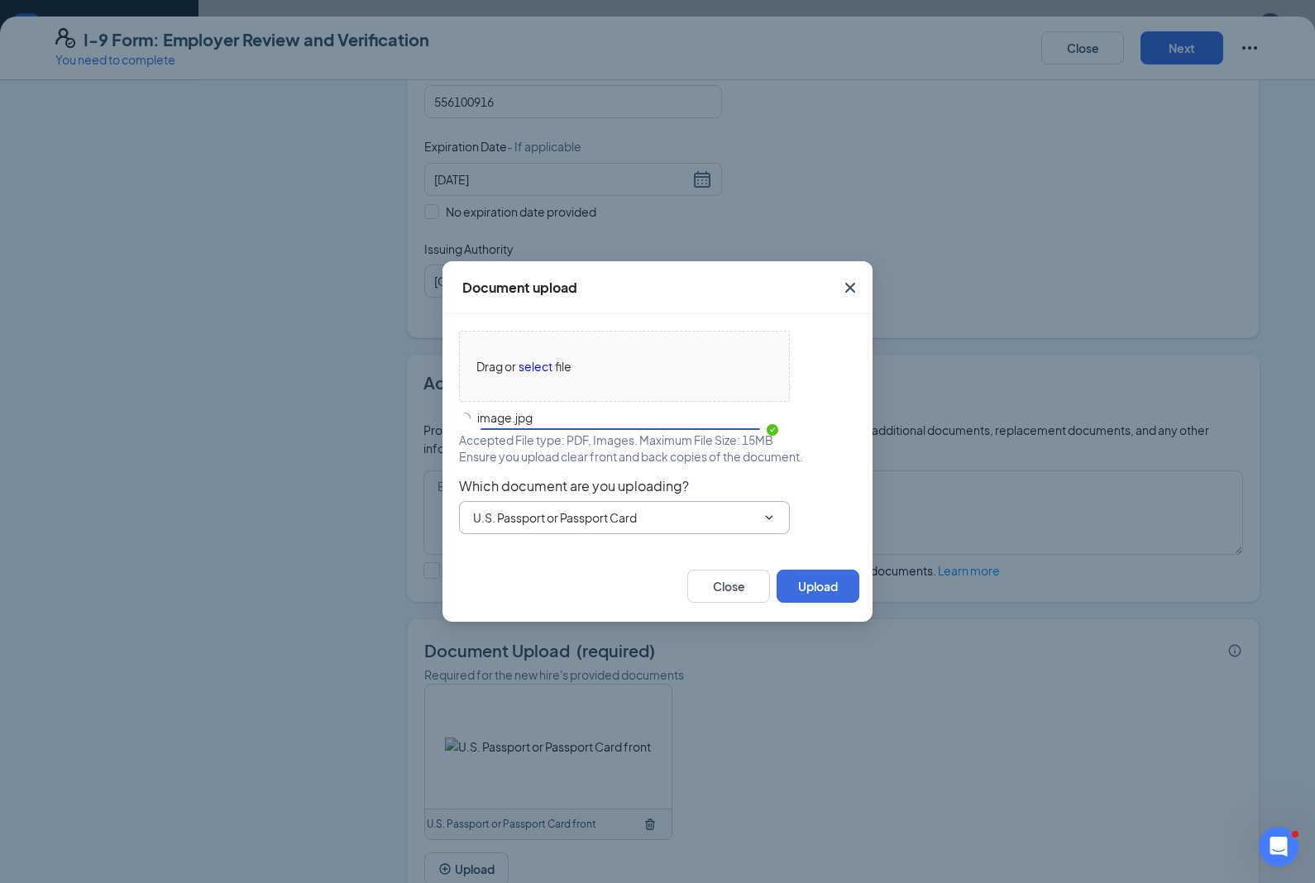
click at [675, 527] on input "U.S. Passport or Passport Card" at bounding box center [614, 517] width 283 height 18
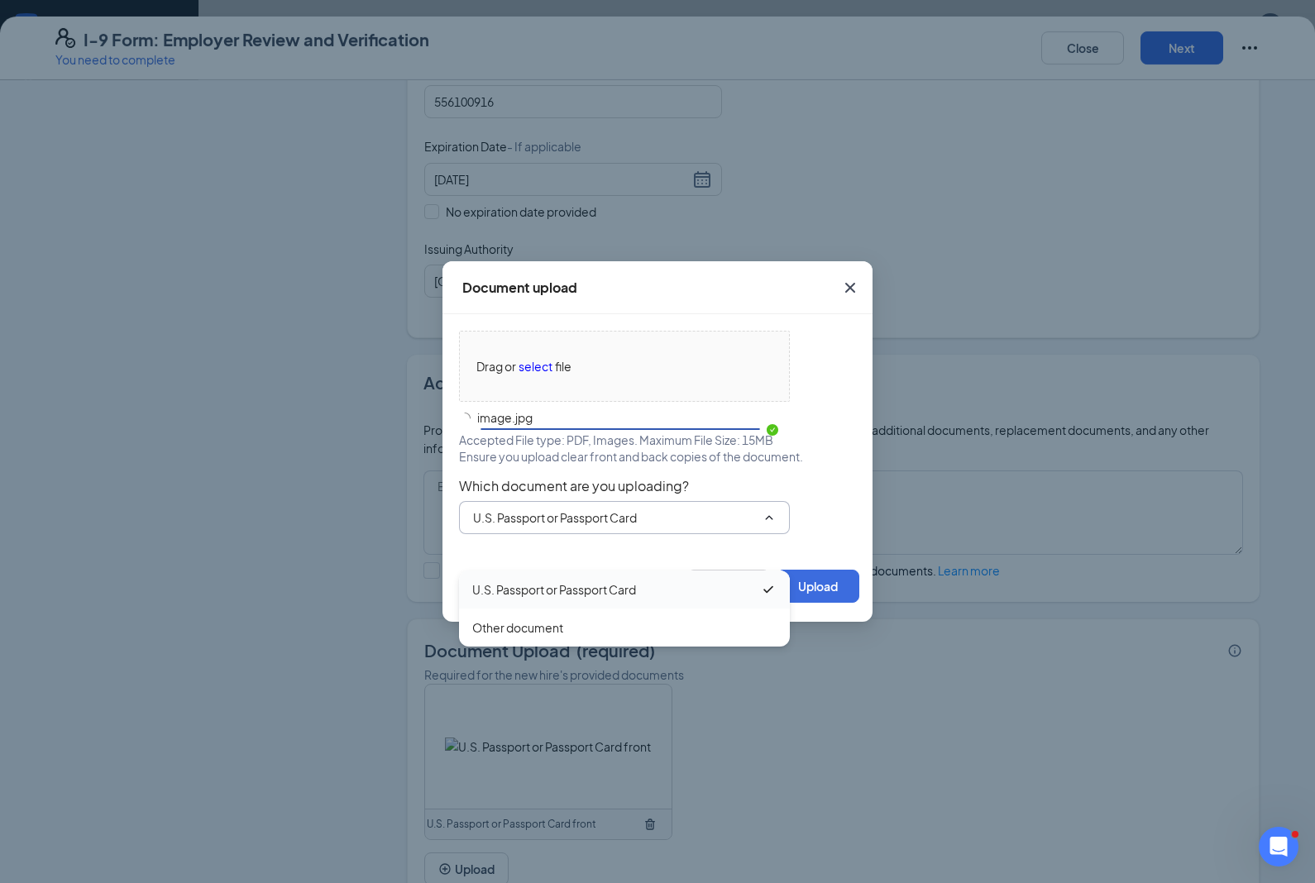
click at [657, 589] on div "U.S. Passport or Passport Card" at bounding box center [616, 589] width 288 height 18
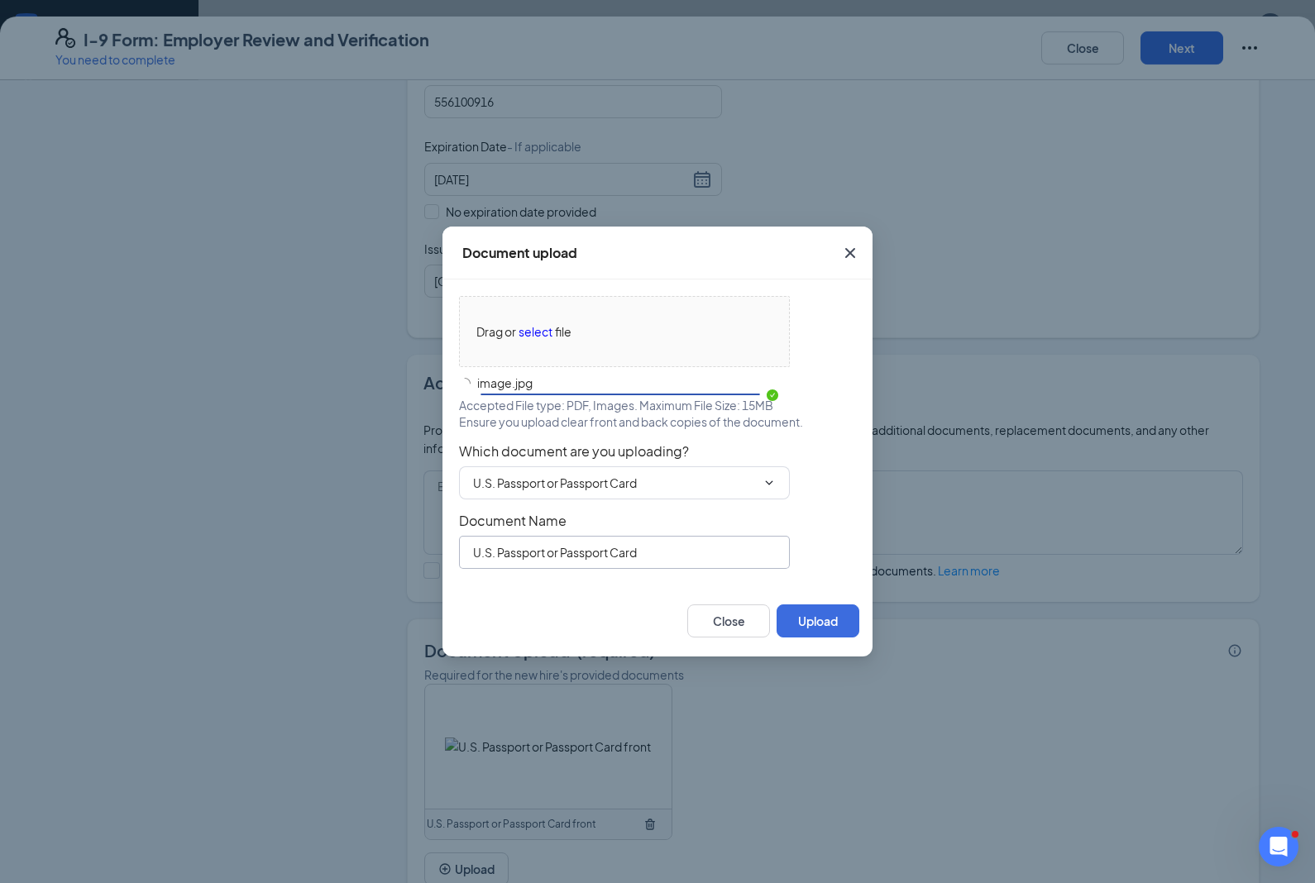
click at [669, 569] on input "U.S. Passport or Passport Card" at bounding box center [624, 552] width 331 height 33
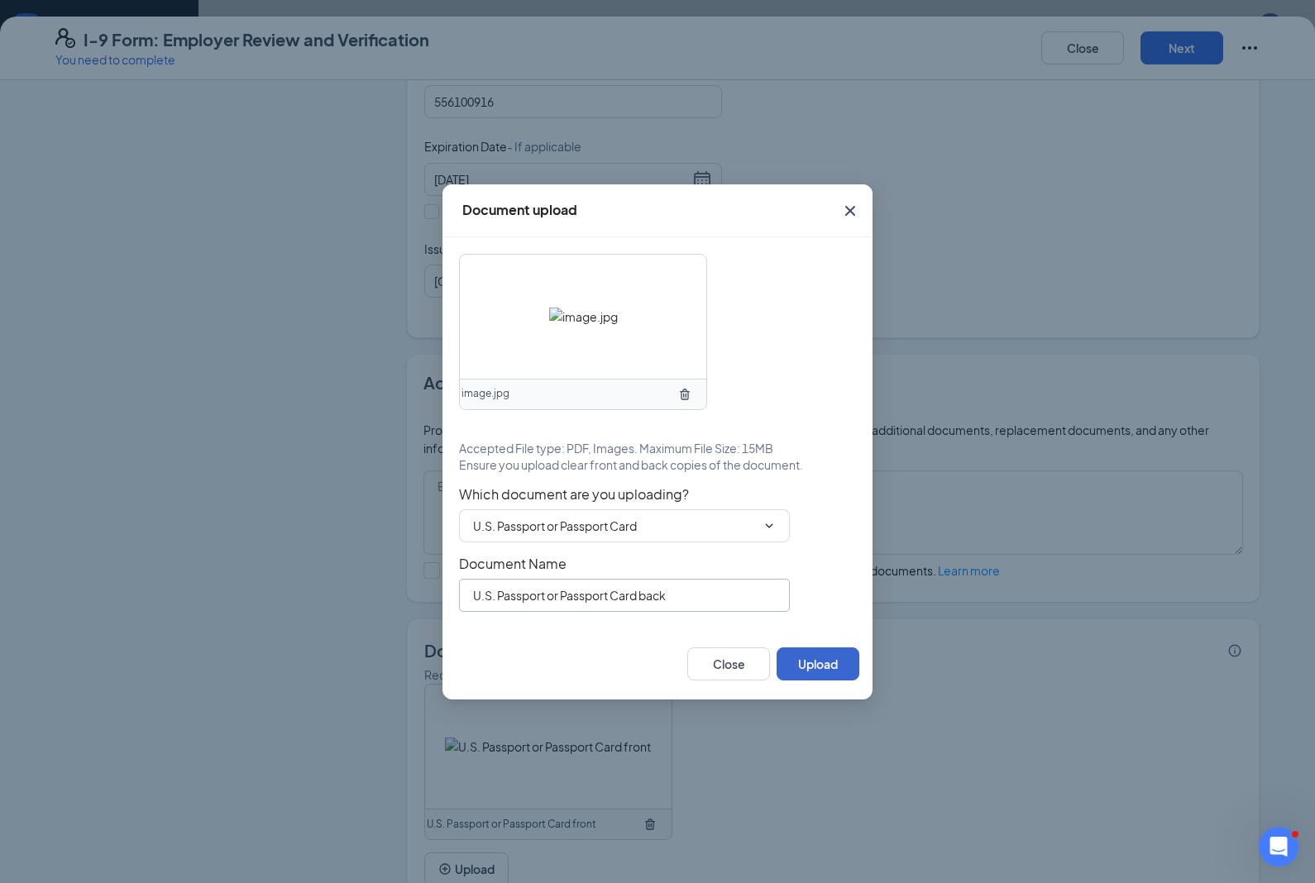
type input "U.S. Passport or Passport Card back"
click at [826, 680] on button "Upload" at bounding box center [817, 663] width 83 height 33
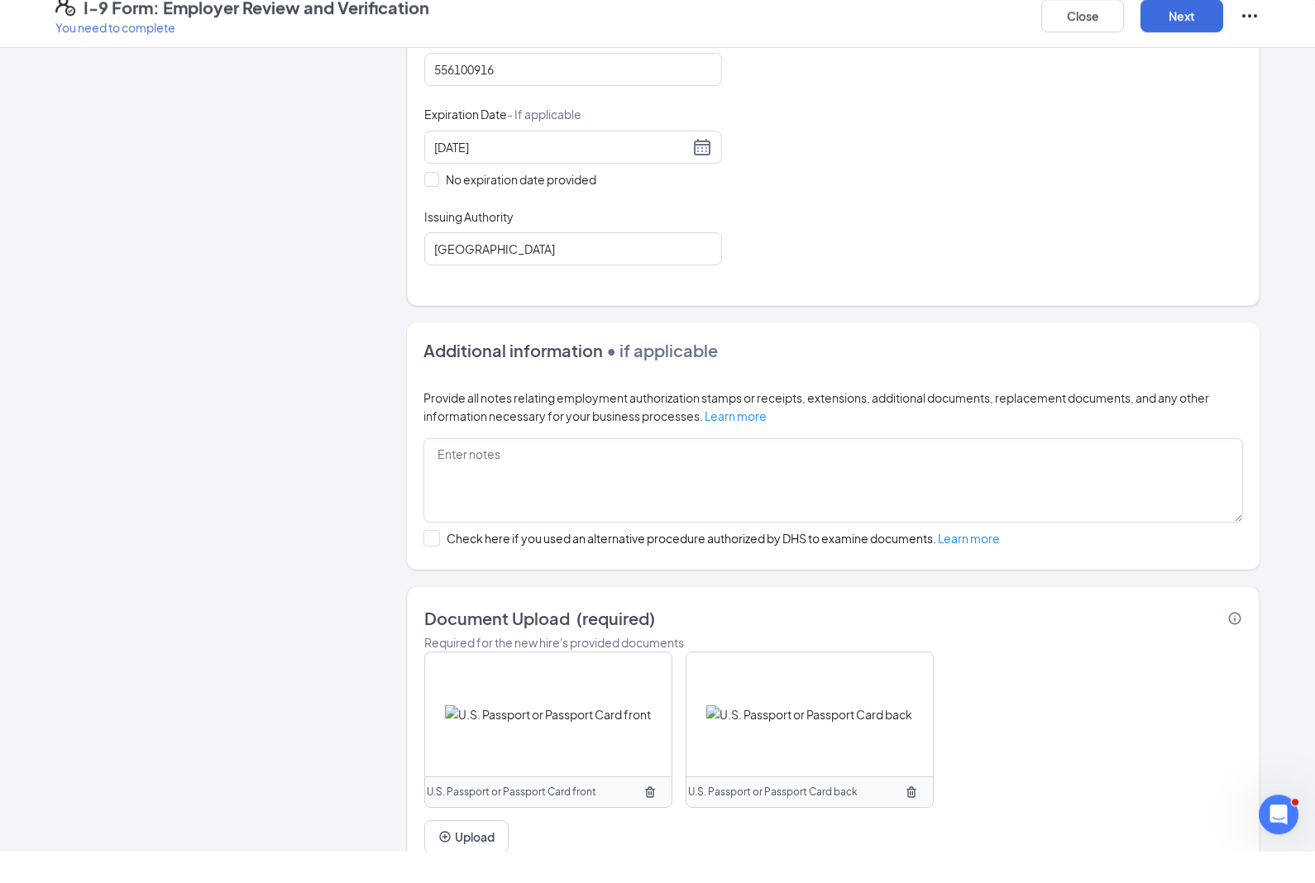
scroll to position [674, 0]
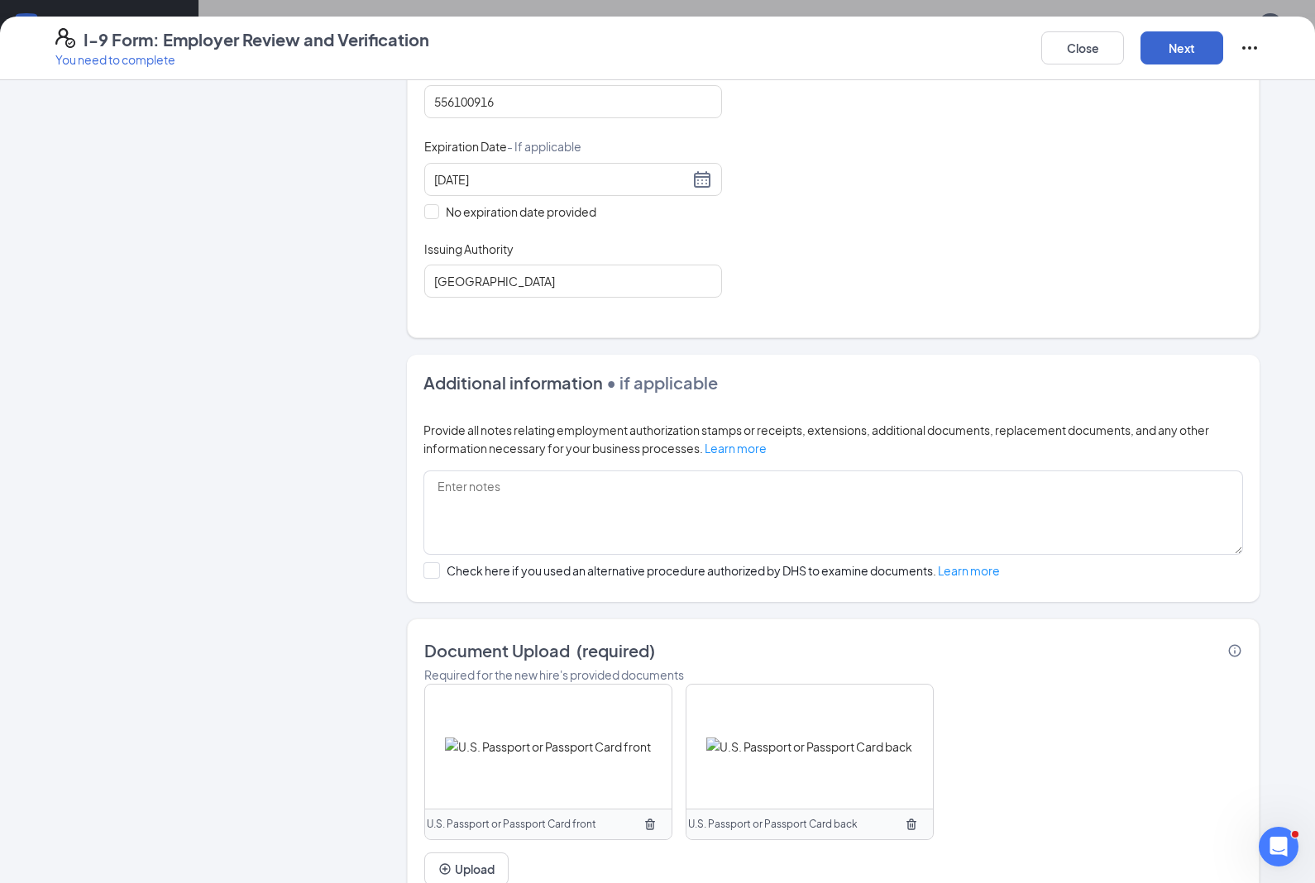
click at [1195, 62] on button "Next" at bounding box center [1181, 47] width 83 height 33
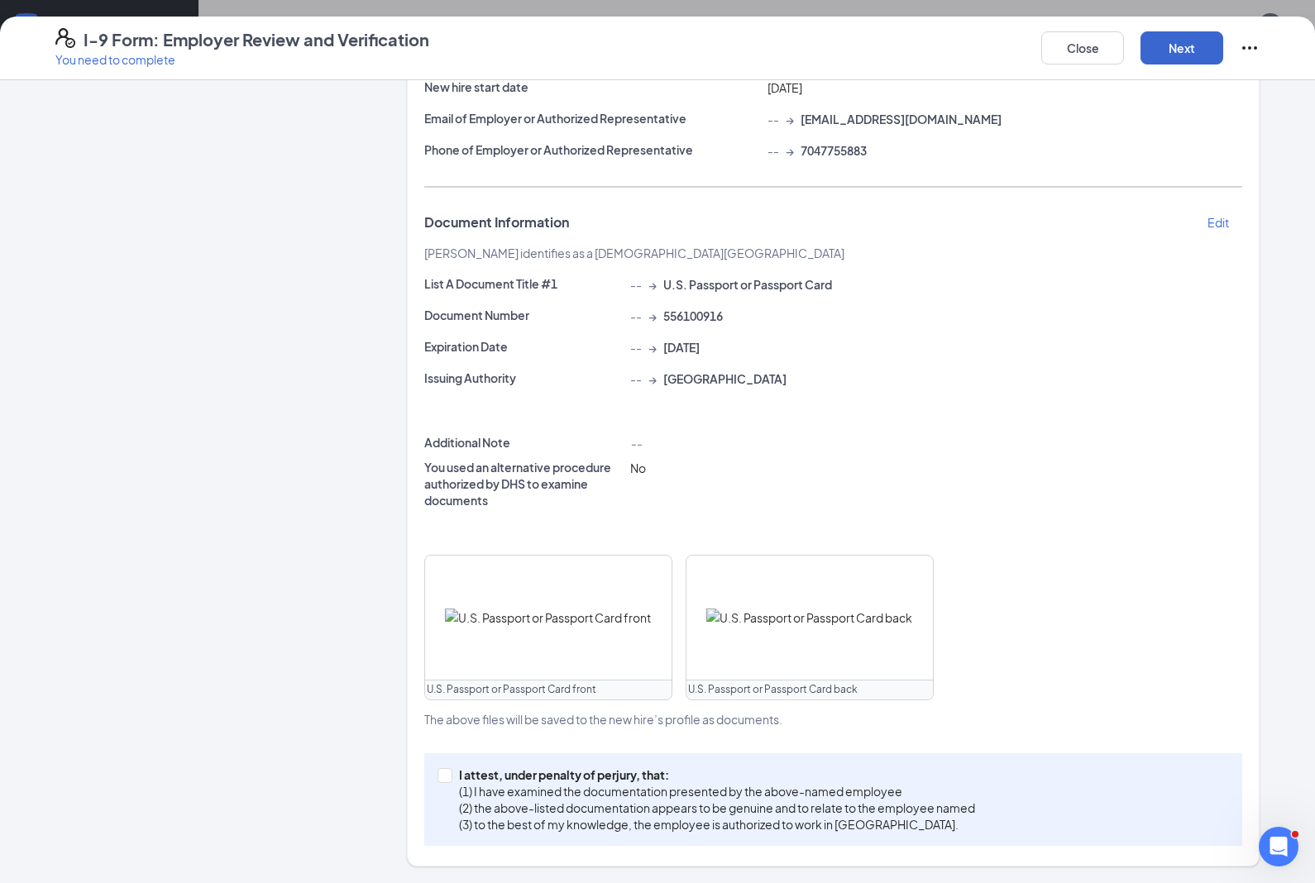
scroll to position [146, 0]
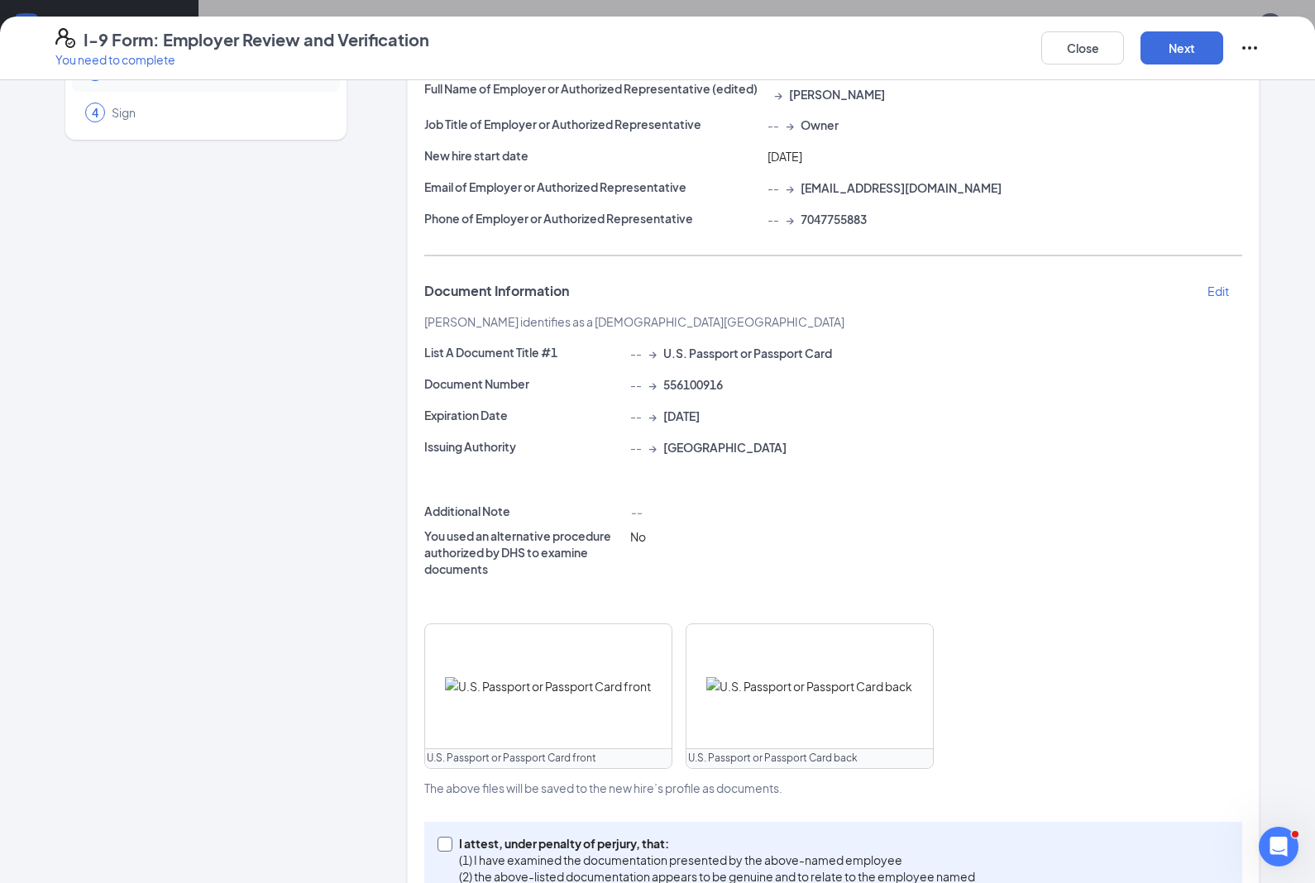
click at [441, 866] on label "I attest, under penalty of [PERSON_NAME], that: (1) I have examined the documen…" at bounding box center [709, 868] width 544 height 66
click at [441, 848] on input "I attest, under penalty of [PERSON_NAME], that: (1) I have examined the documen…" at bounding box center [443, 843] width 12 height 12
checkbox input "true"
click at [1194, 50] on button "Next" at bounding box center [1181, 47] width 83 height 33
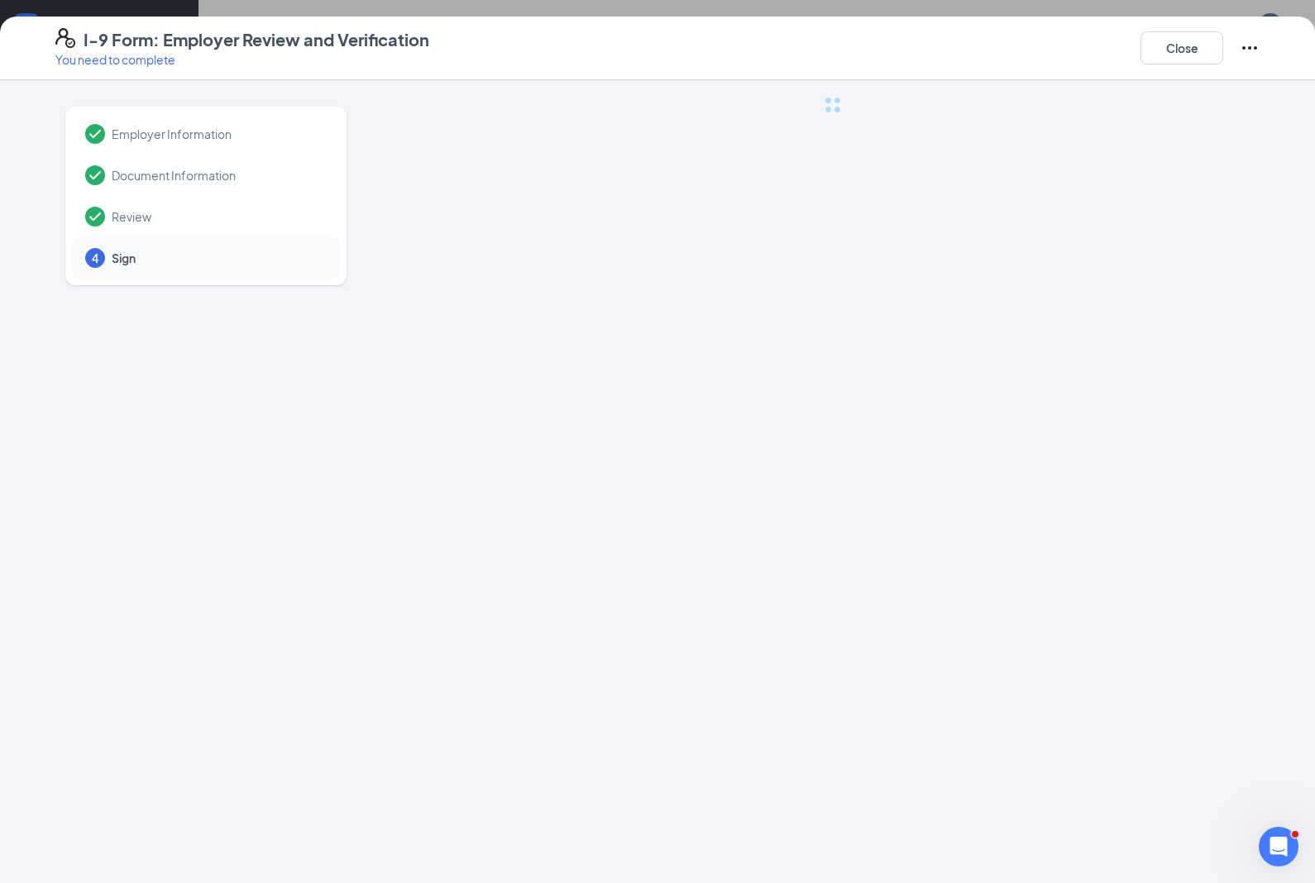
scroll to position [0, 0]
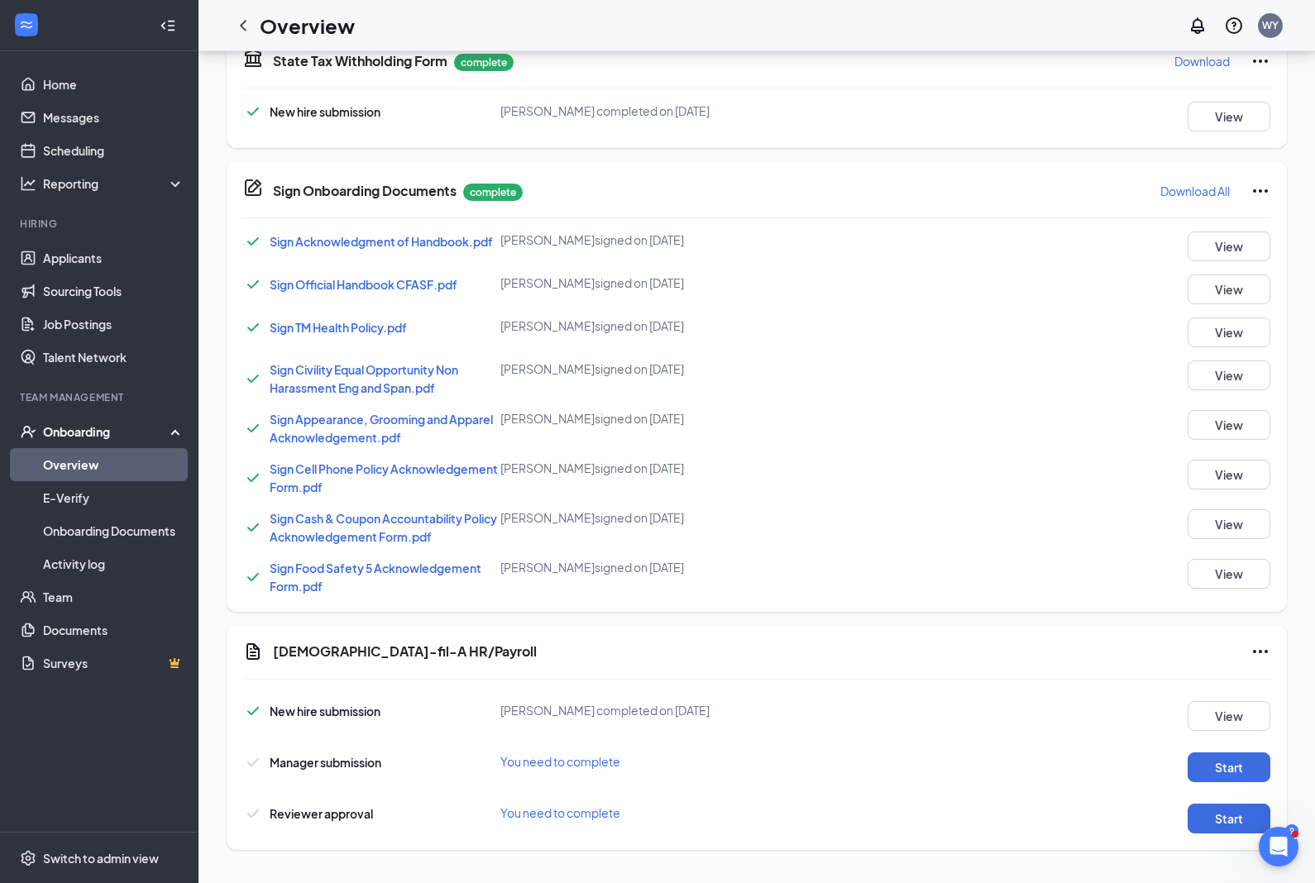
click at [669, 208] on div "I-9 Form: Employer Review and Verification You need to complete Close Employer …" at bounding box center [657, 441] width 1315 height 883
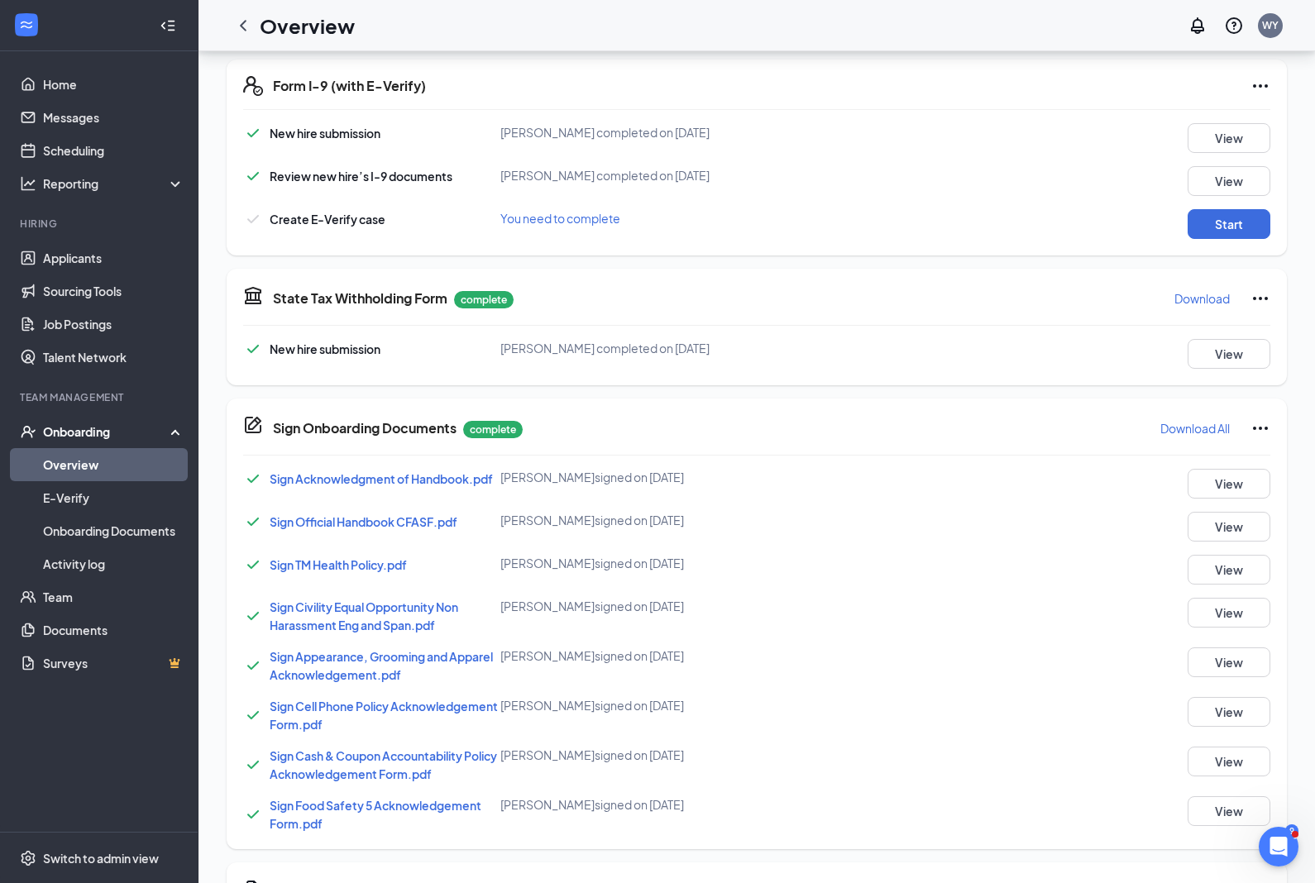
scroll to position [674, 0]
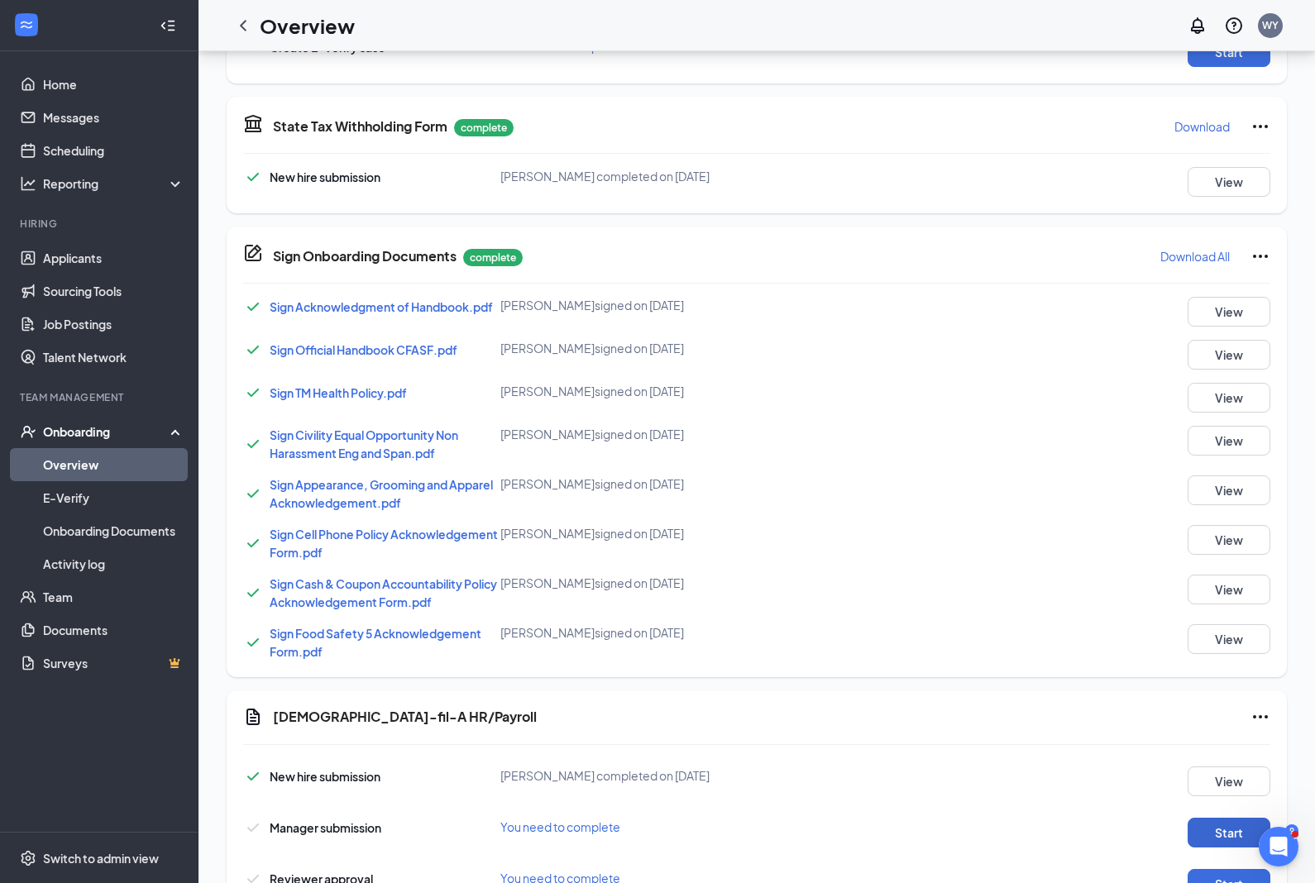
click at [1227, 837] on button "Start" at bounding box center [1228, 833] width 83 height 30
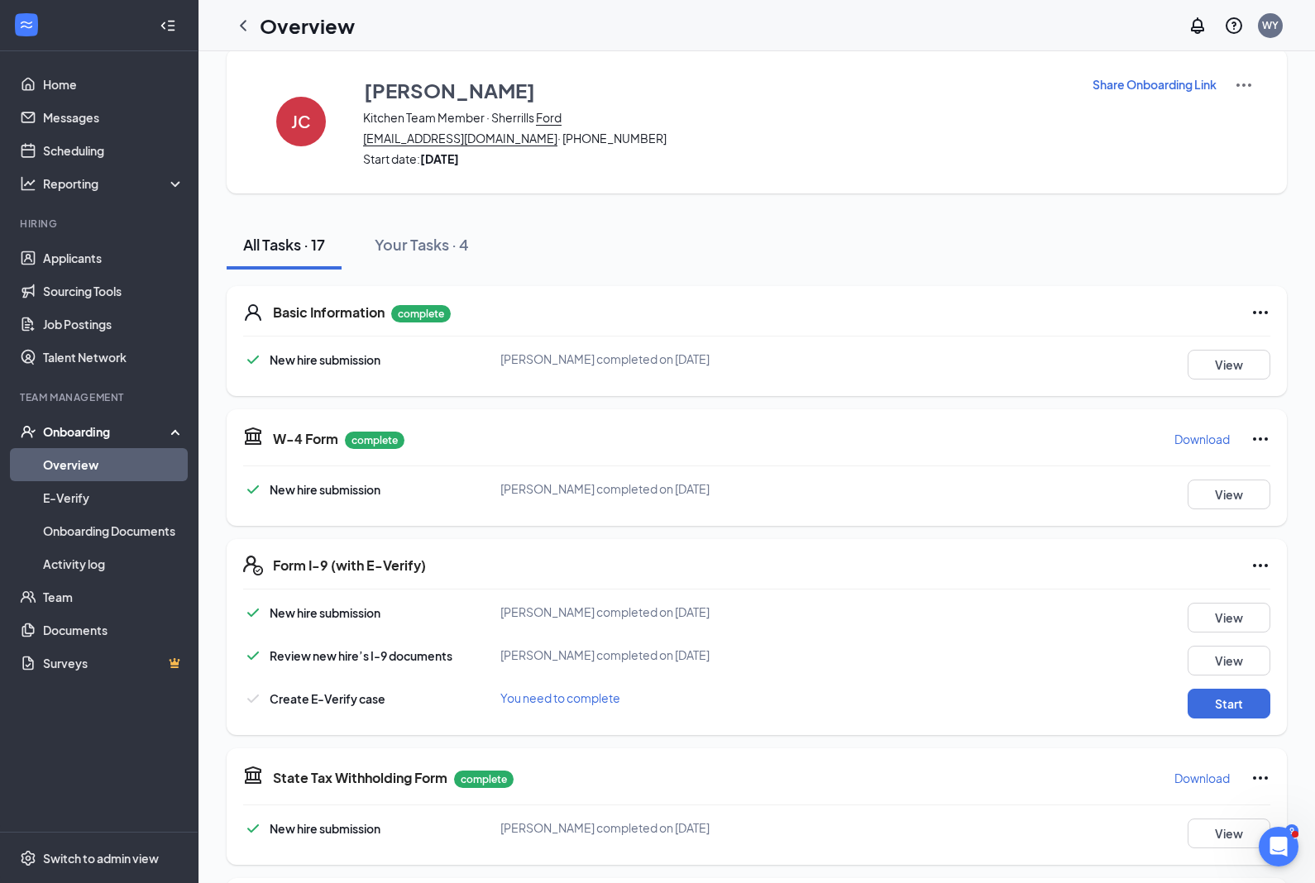
scroll to position [292, 0]
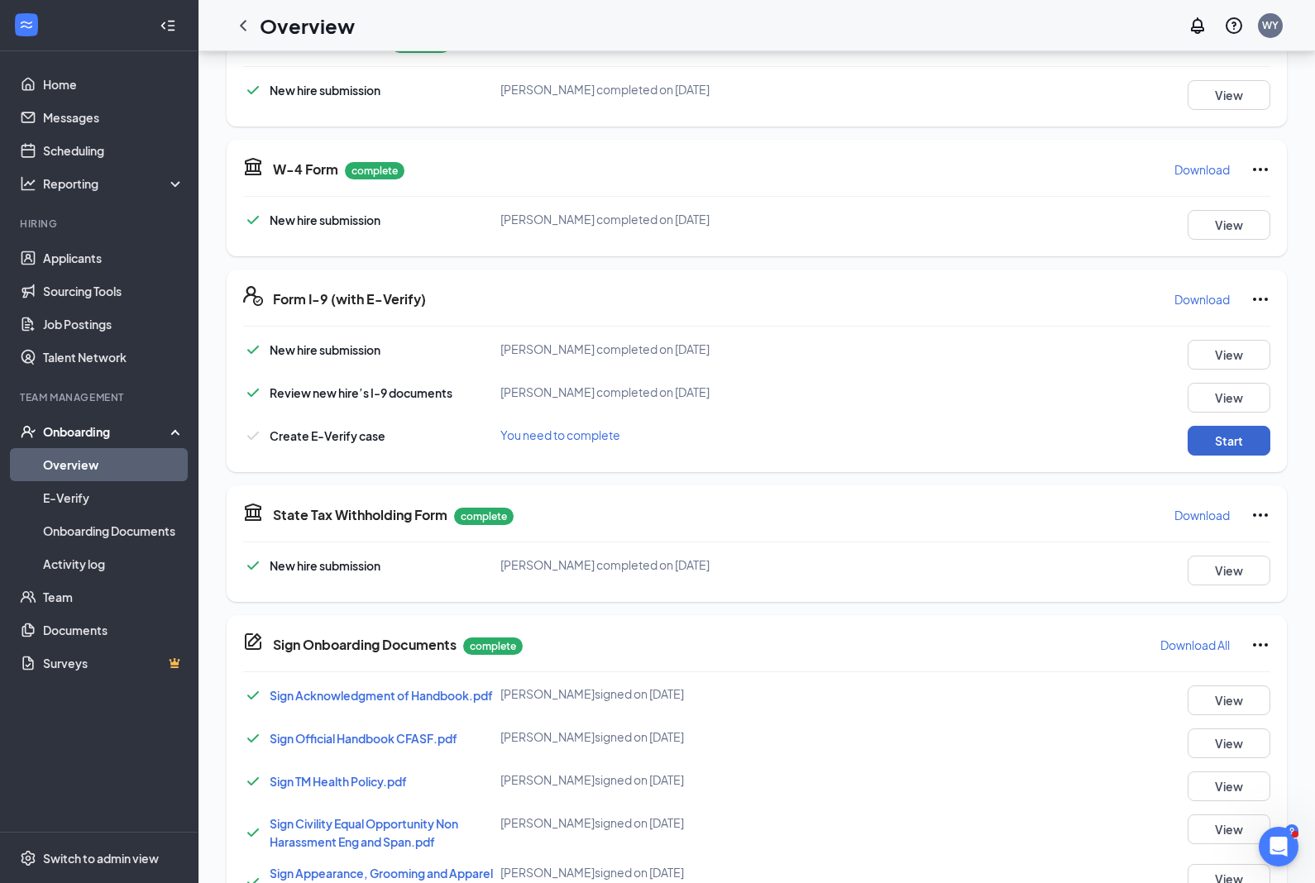
click at [1238, 433] on button "Start" at bounding box center [1228, 441] width 83 height 30
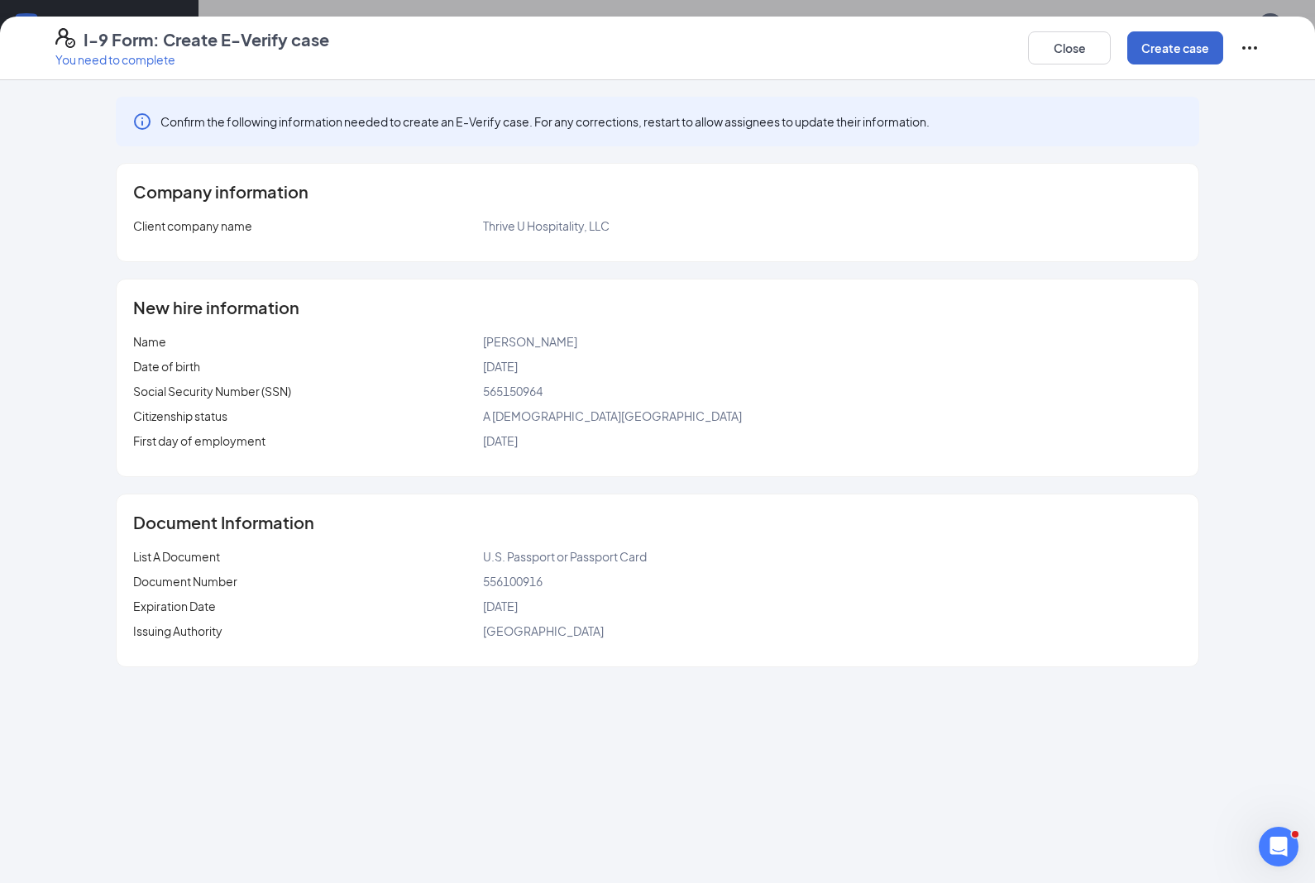
click at [1185, 60] on button "Create case" at bounding box center [1175, 47] width 96 height 33
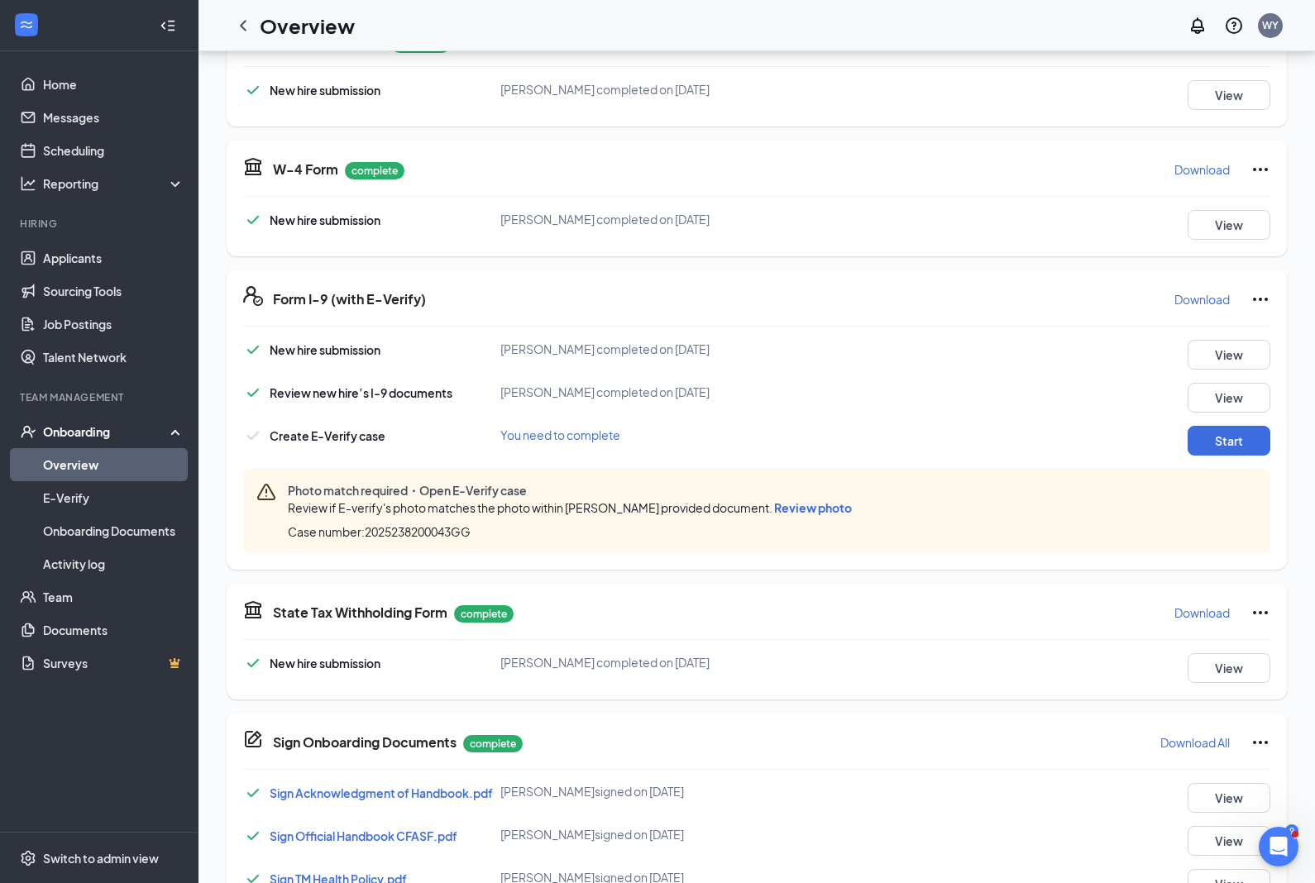
click at [824, 512] on span "Review photo" at bounding box center [813, 507] width 78 height 15
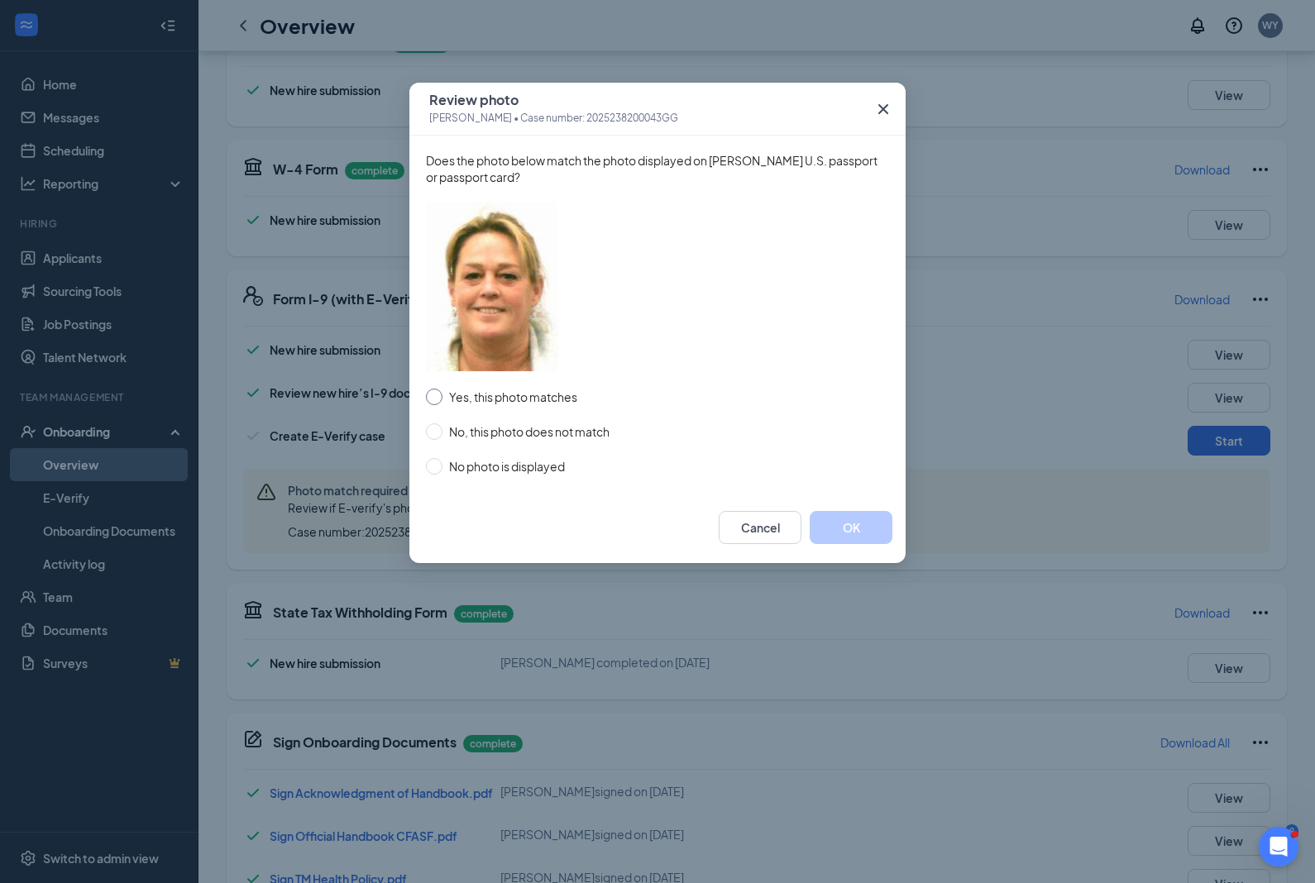
click at [534, 403] on span "Yes, this photo matches" at bounding box center [512, 397] width 141 height 18
click at [442, 403] on input "Yes, this photo matches" at bounding box center [434, 397] width 17 height 17
radio input "true"
click at [866, 527] on button "OK" at bounding box center [850, 527] width 83 height 33
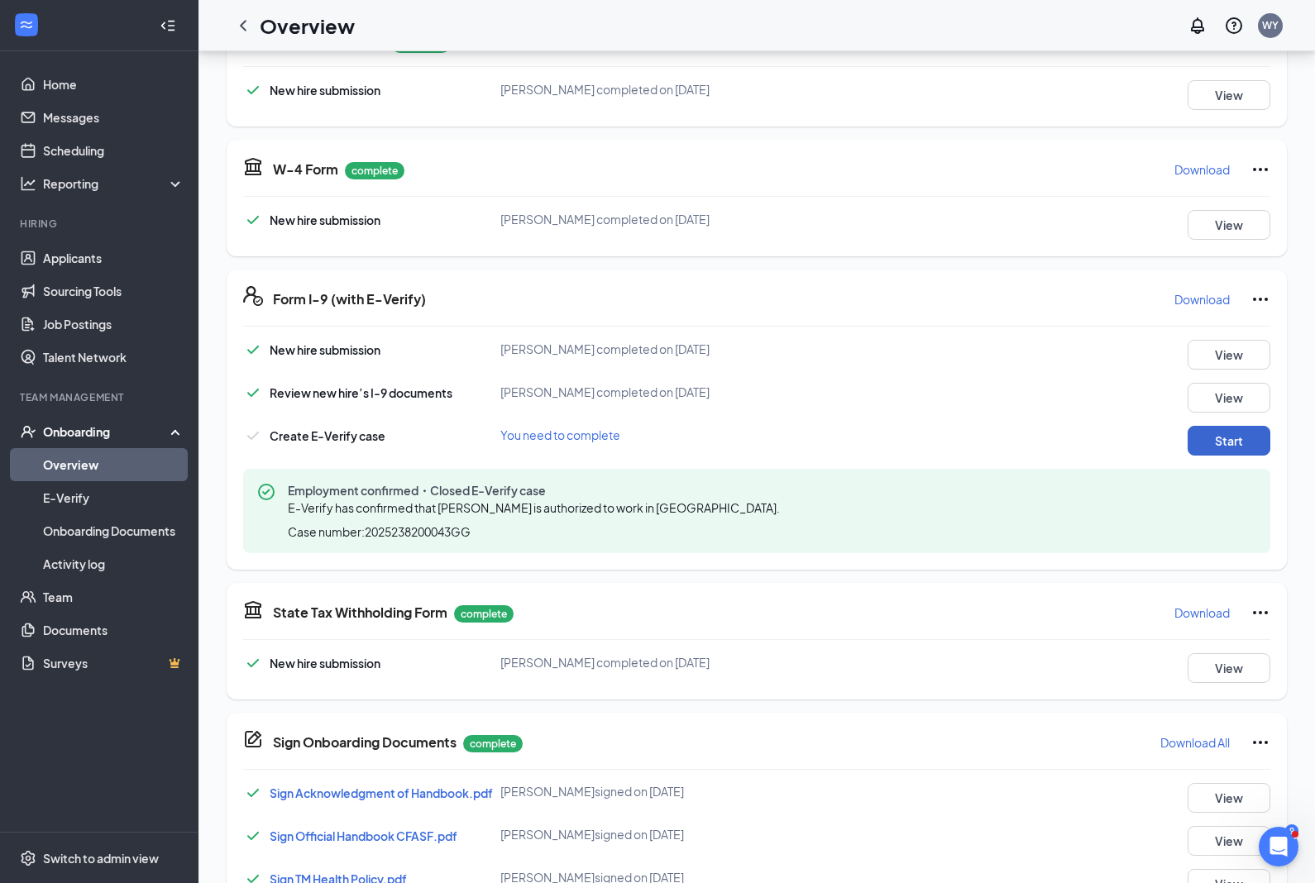
click at [1243, 443] on button "Start" at bounding box center [1228, 441] width 83 height 30
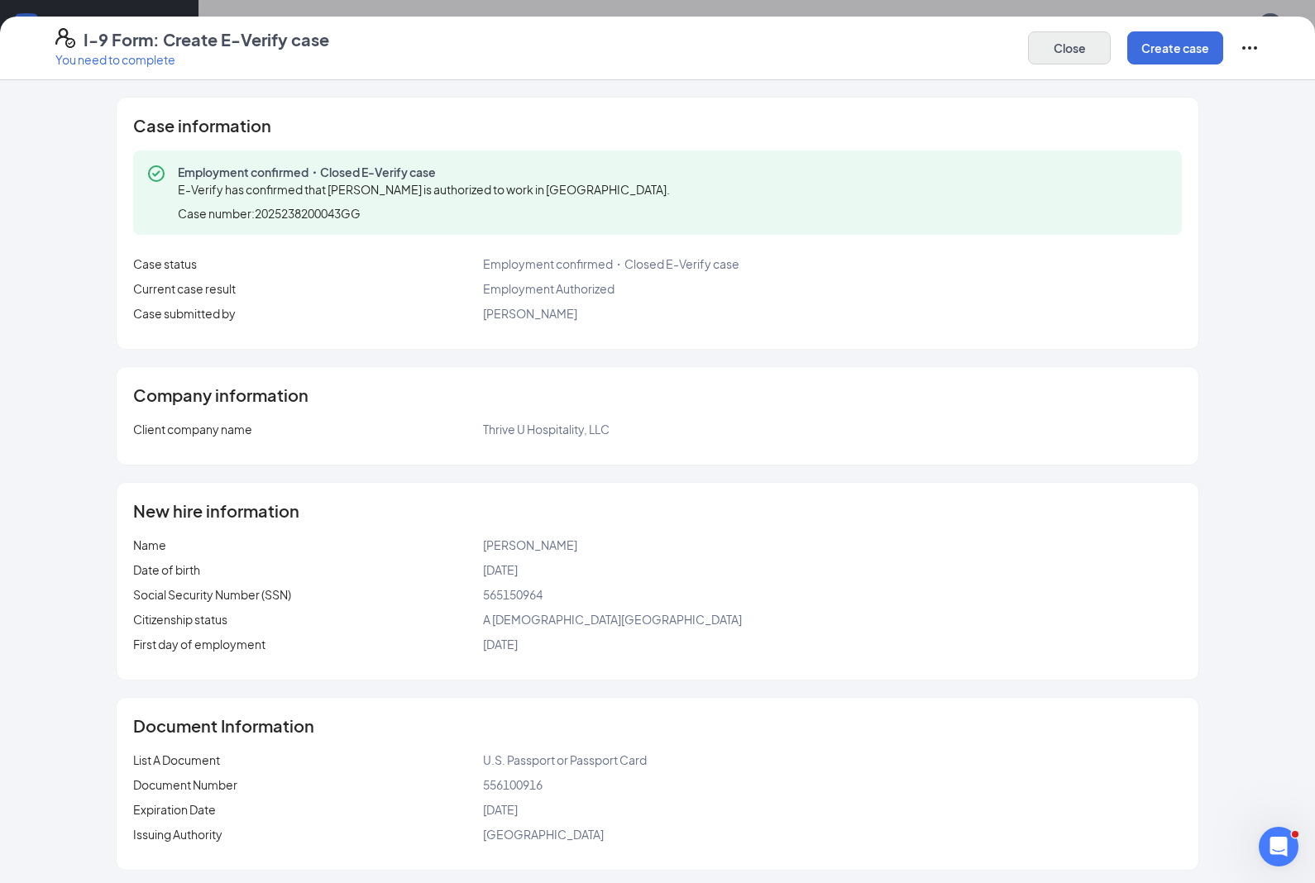
click at [1077, 50] on button "Close" at bounding box center [1069, 47] width 83 height 33
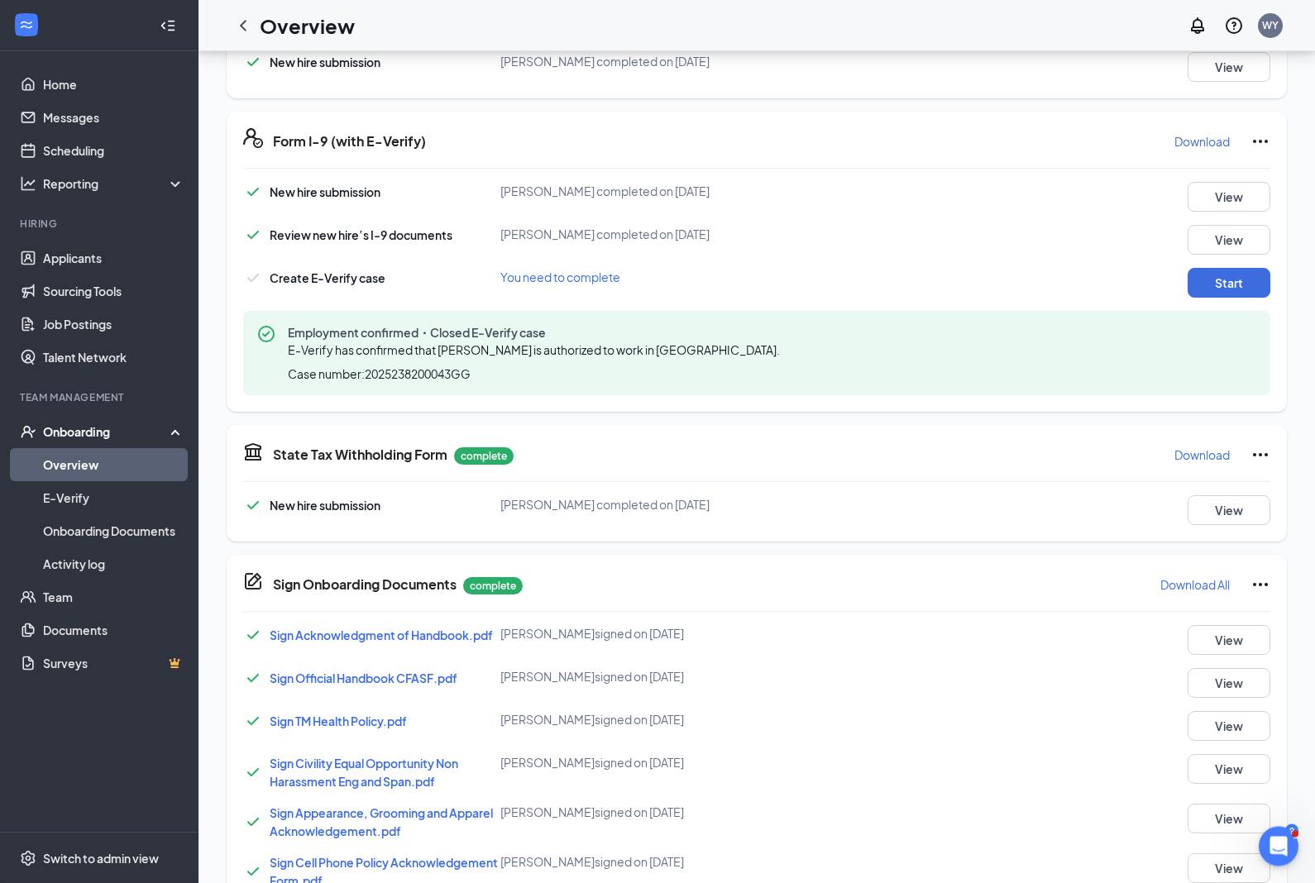
scroll to position [778, 0]
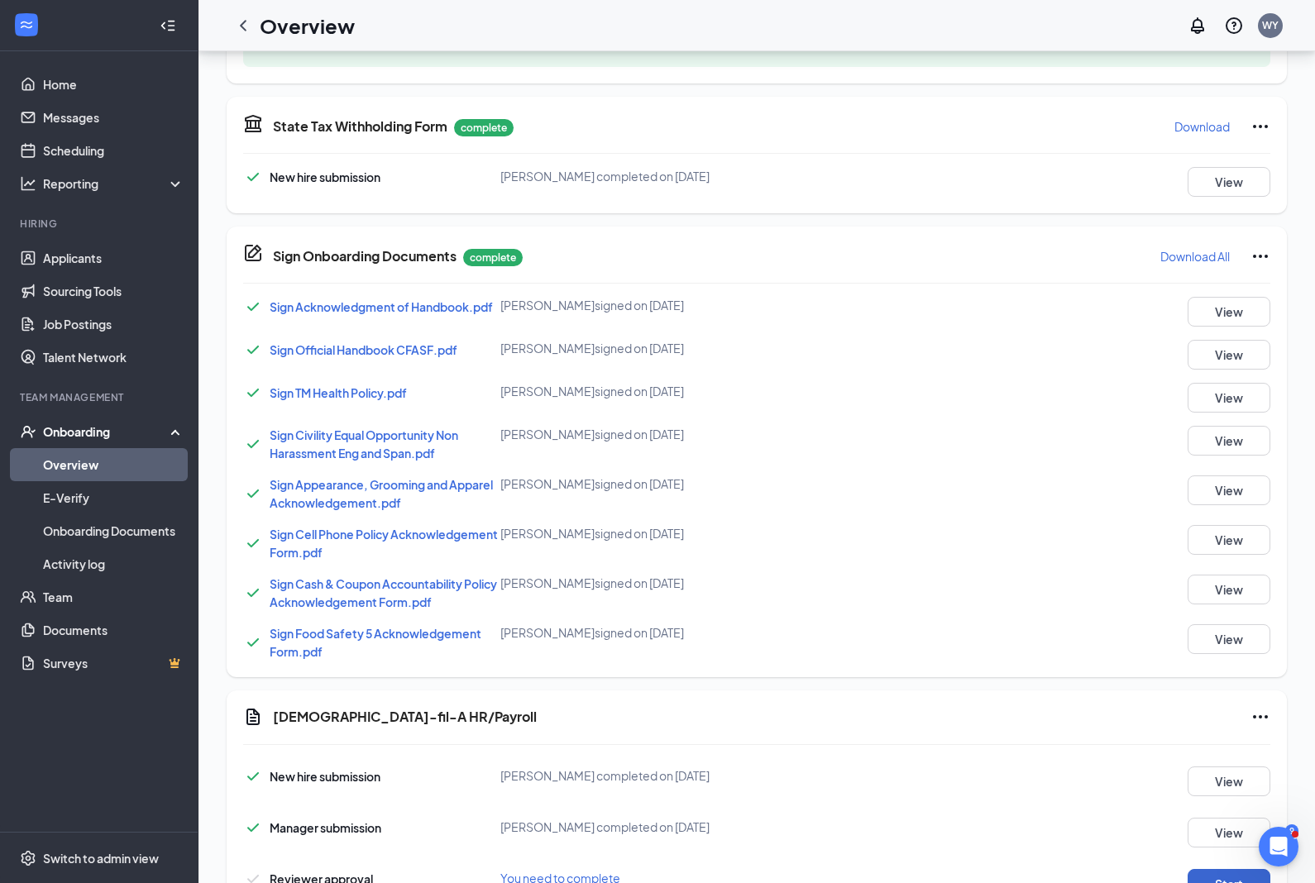
click at [1229, 882] on button "Start" at bounding box center [1228, 884] width 83 height 30
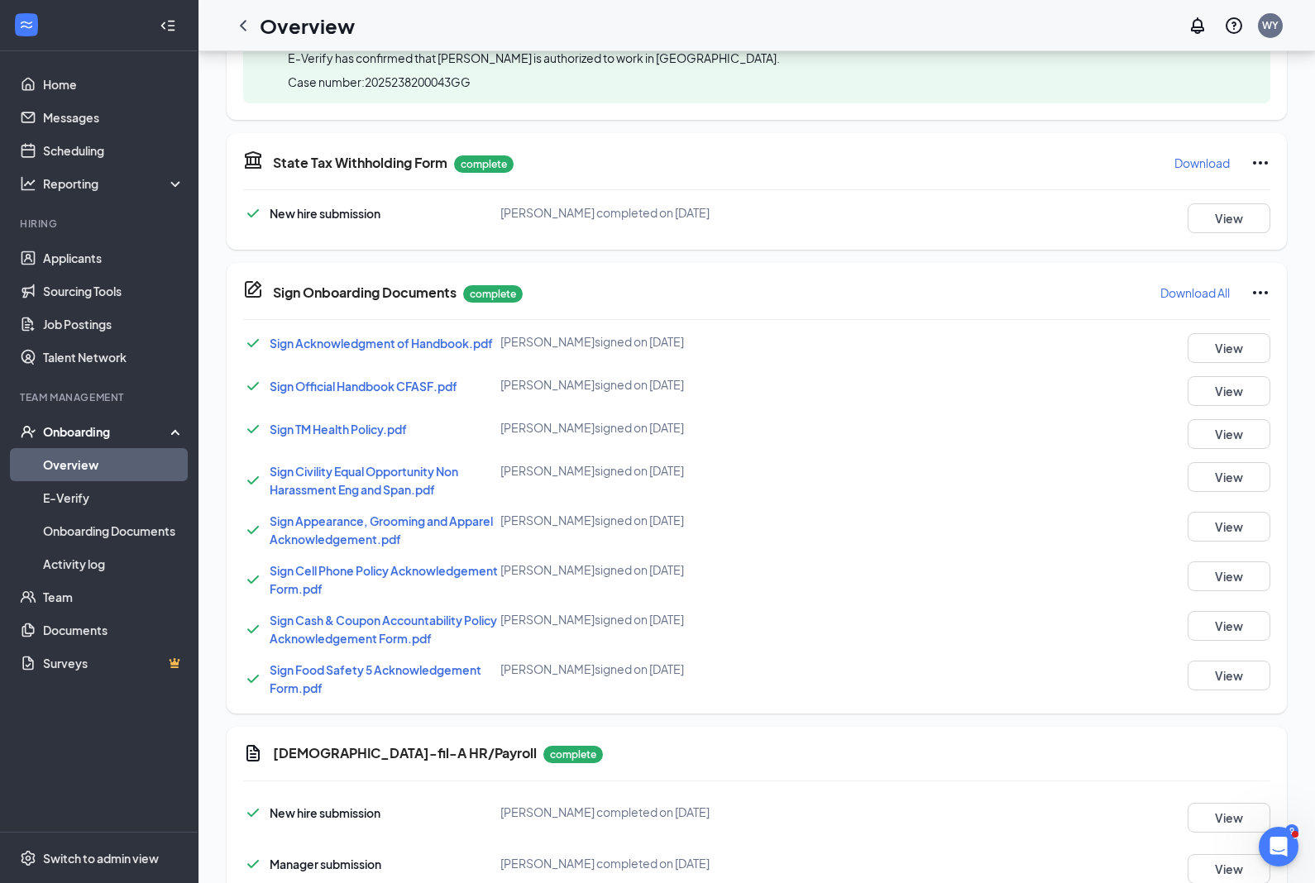
scroll to position [844, 0]
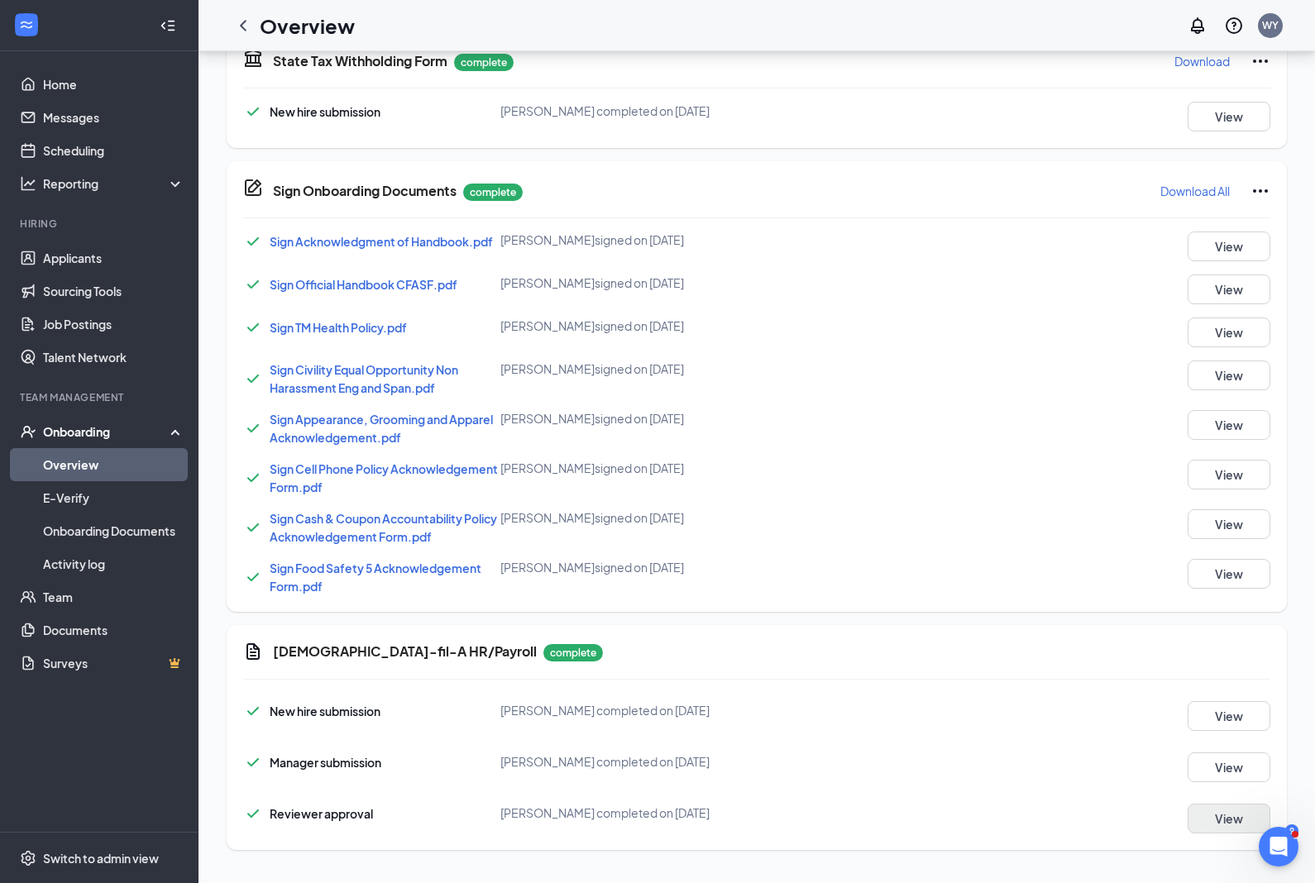
click at [1229, 827] on button "View" at bounding box center [1228, 819] width 83 height 30
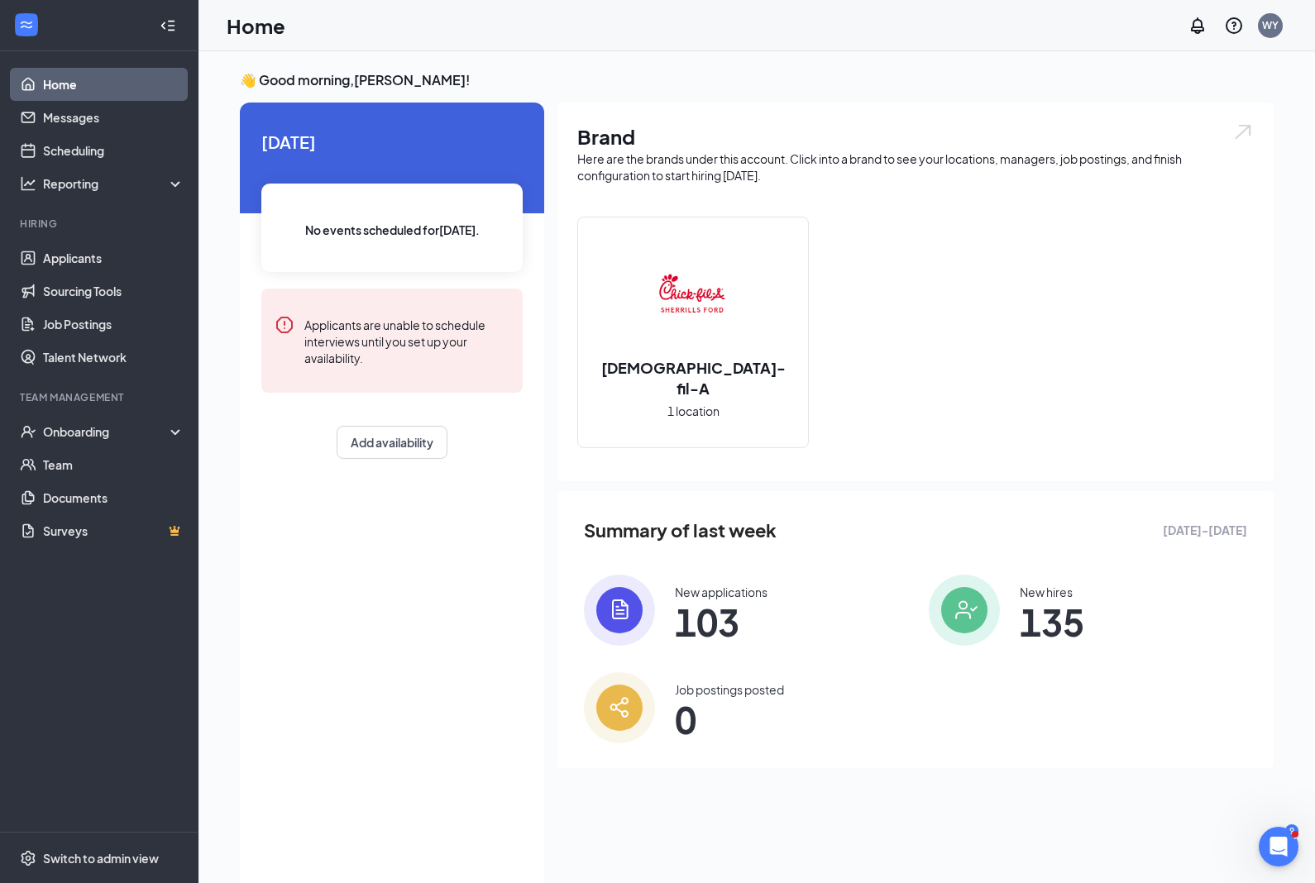
click at [286, 27] on div "Home WY" at bounding box center [756, 25] width 1116 height 51
